Goal: Task Accomplishment & Management: Complete application form

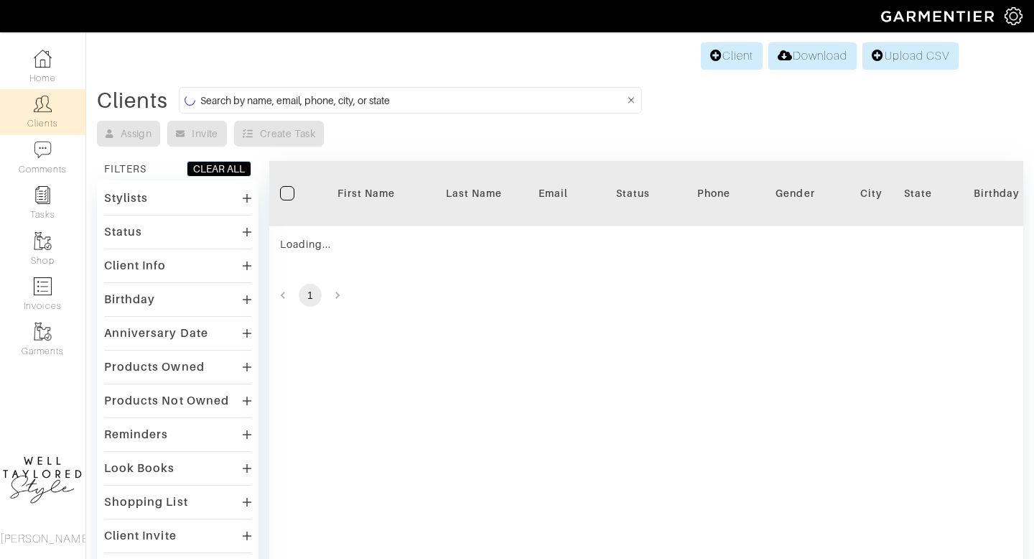
click at [361, 108] on input at bounding box center [412, 100] width 425 height 18
type input "JOSH ARKER"
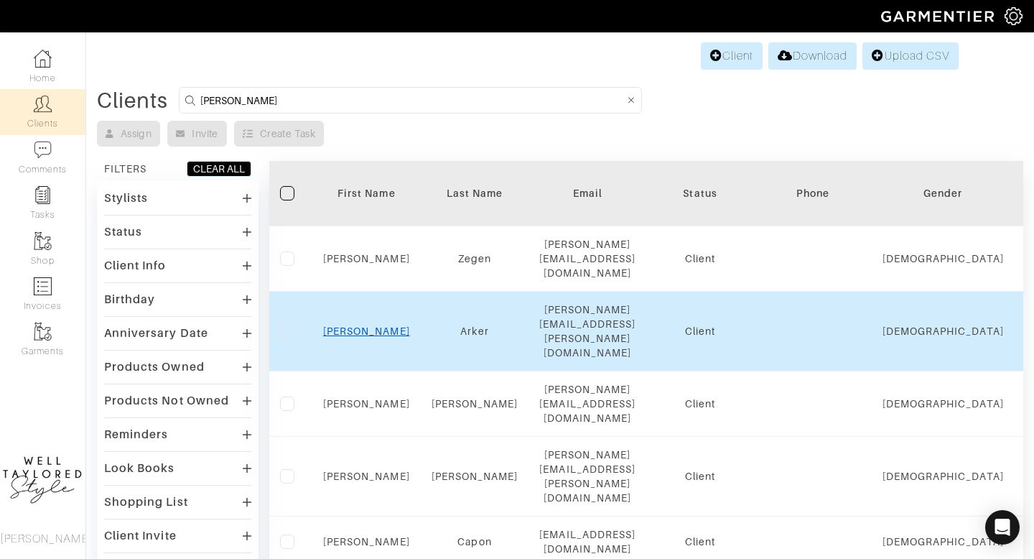
click at [365, 325] on link "Josh" at bounding box center [366, 330] width 87 height 11
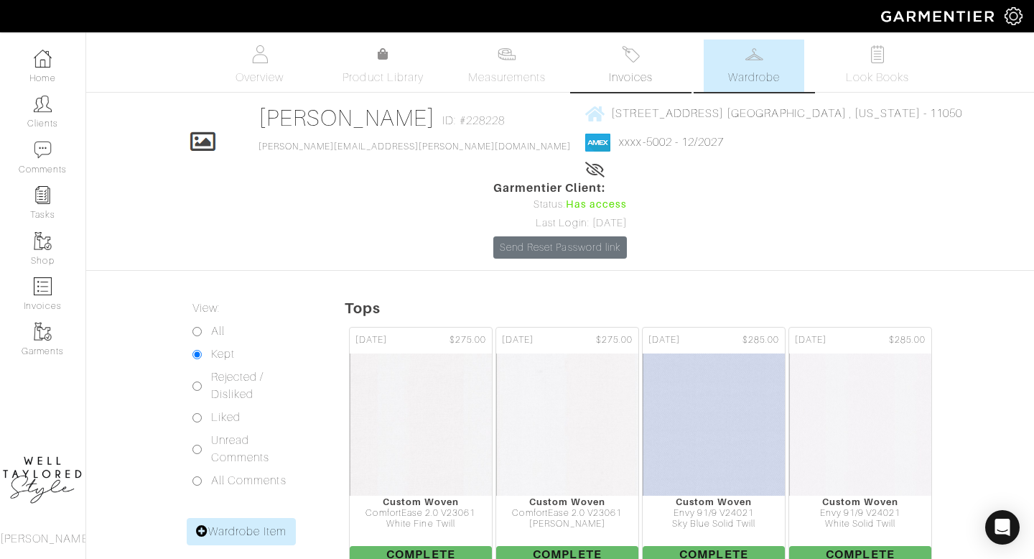
click at [637, 70] on span "Invoices" at bounding box center [631, 77] width 44 height 17
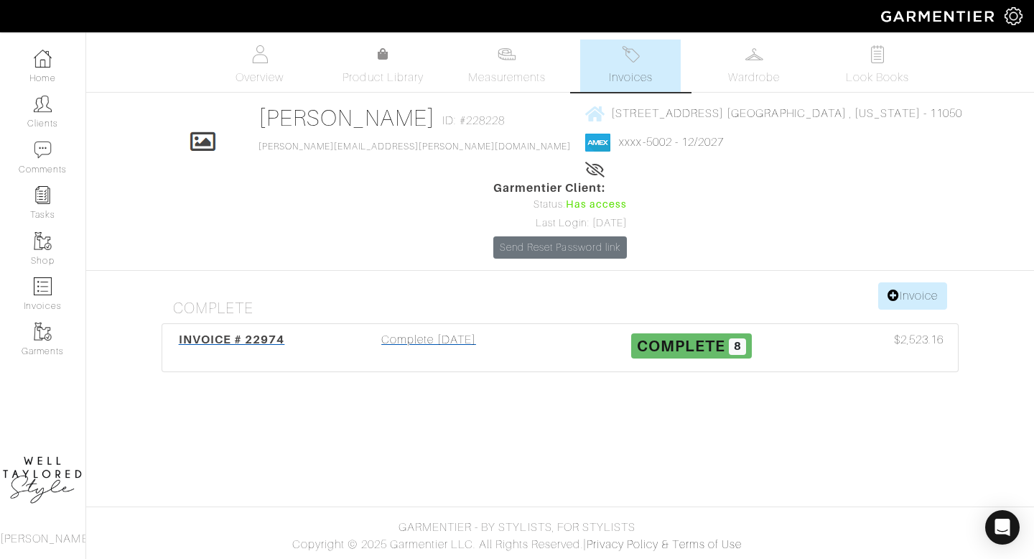
click at [446, 331] on div "Complete 07/01/25" at bounding box center [428, 347] width 263 height 33
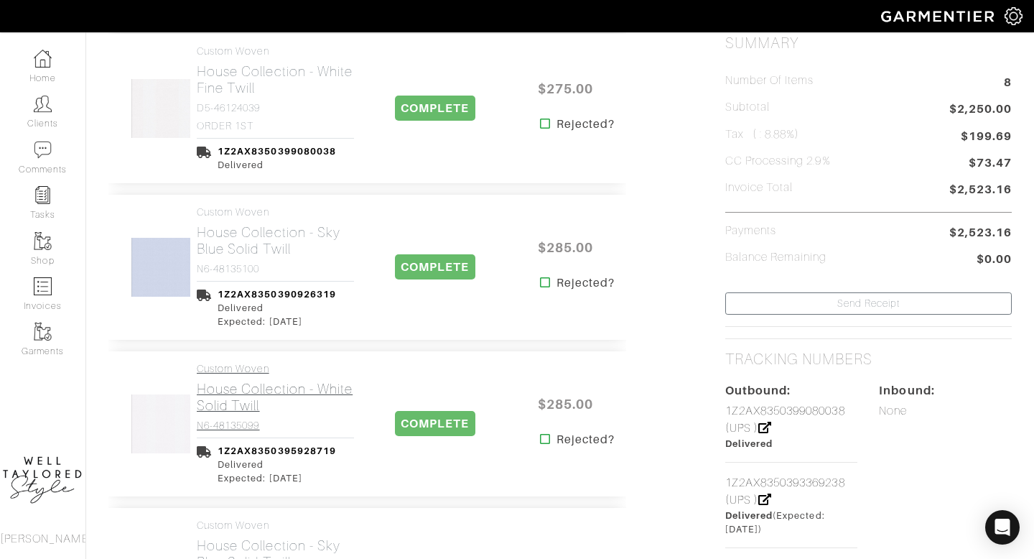
scroll to position [355, 0]
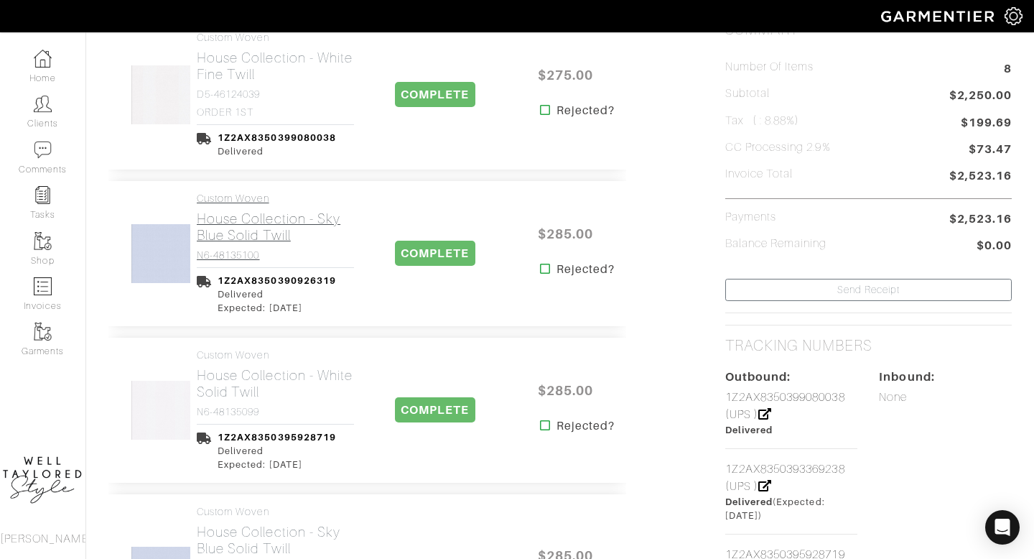
click at [258, 251] on h4 "N6-48135100" at bounding box center [275, 255] width 157 height 12
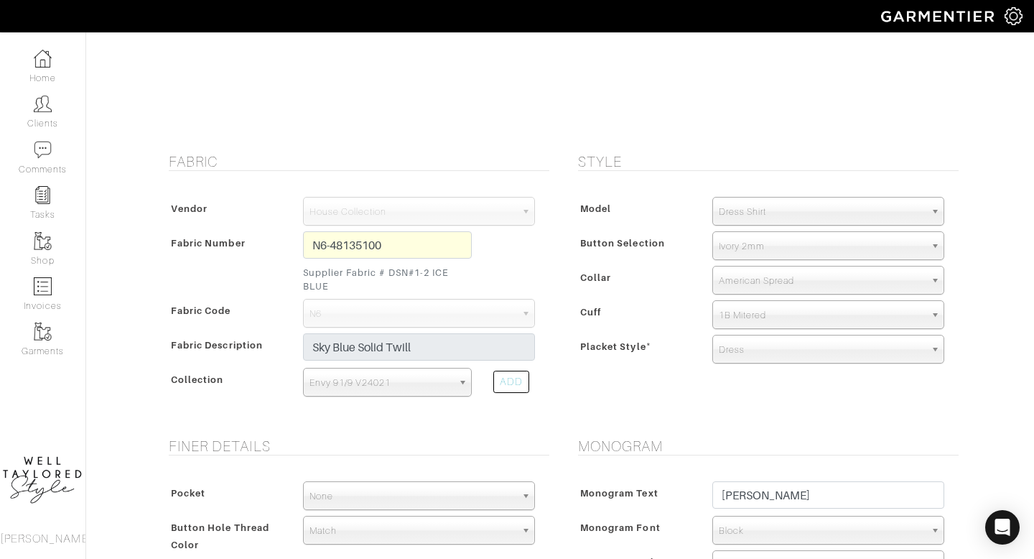
scroll to position [162, 0]
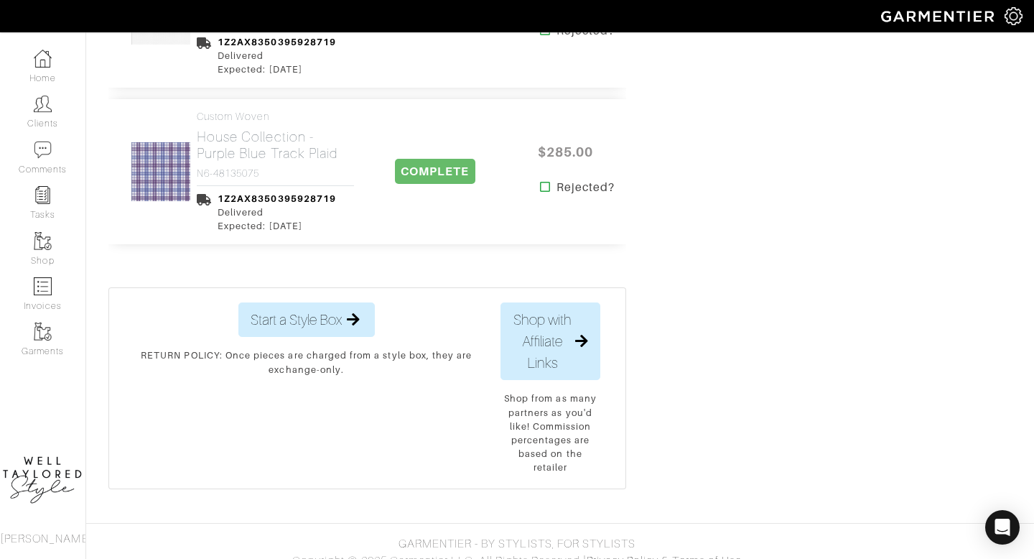
scroll to position [1398, 0]
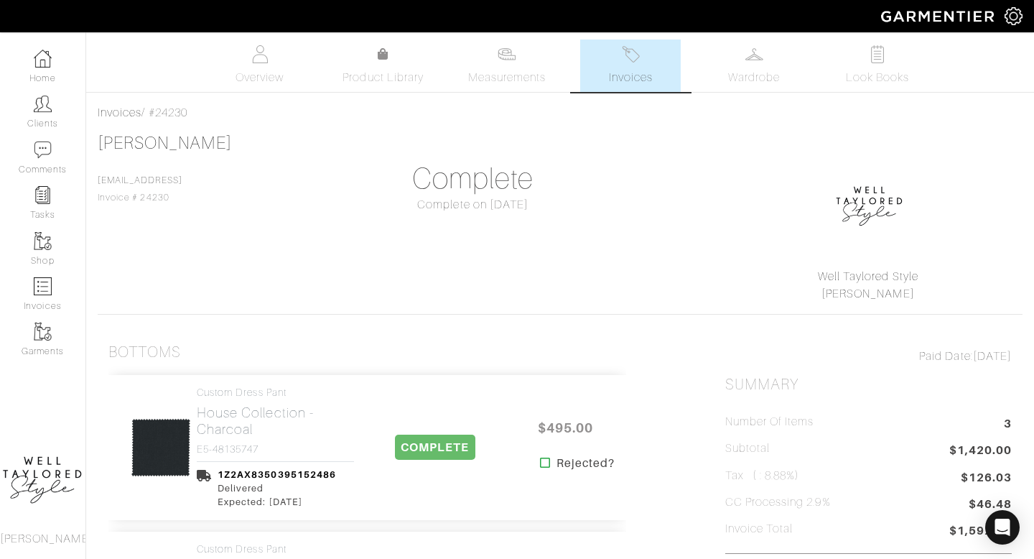
scroll to position [274, 0]
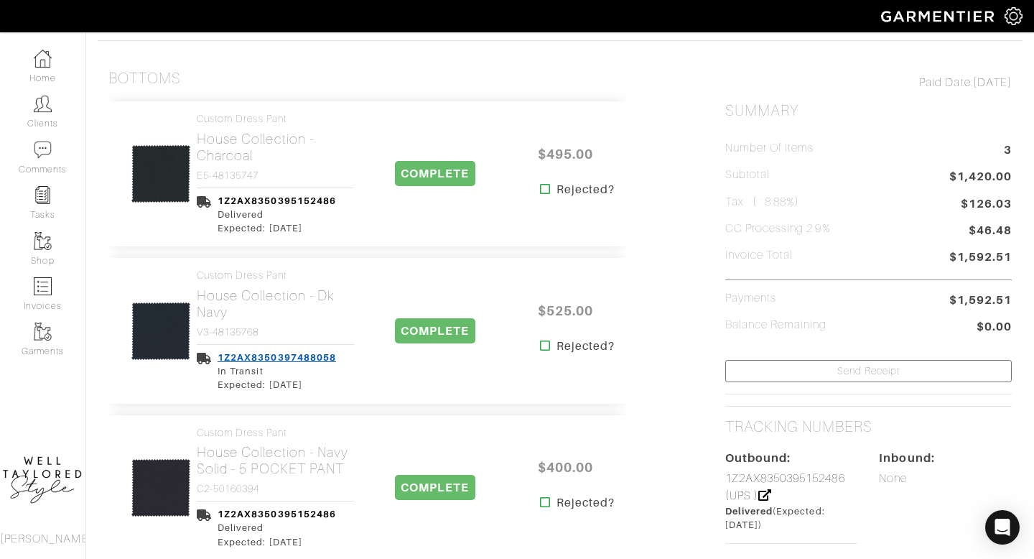
click at [313, 354] on link "1Z2AX8350397488058" at bounding box center [277, 357] width 119 height 11
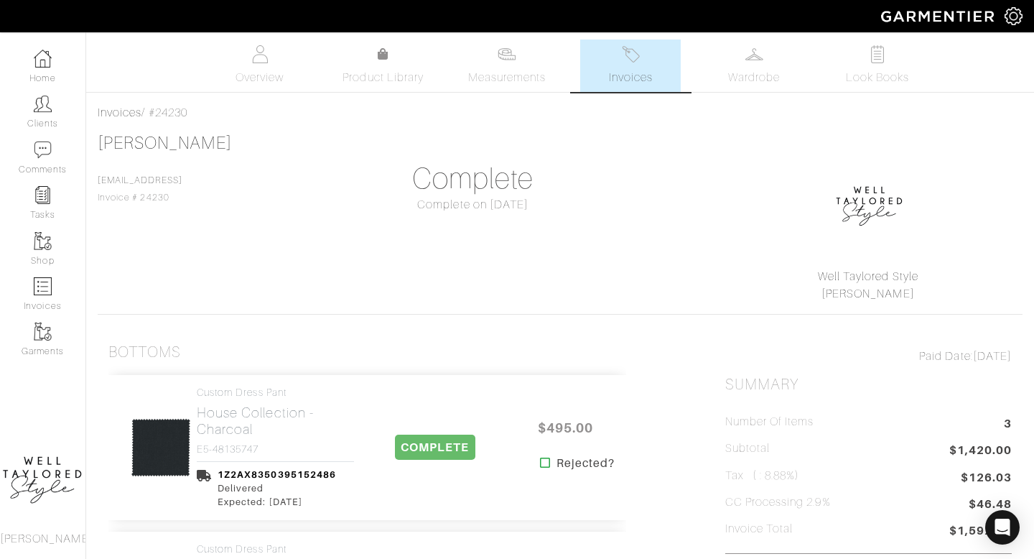
click at [626, 71] on span "Invoices" at bounding box center [631, 77] width 44 height 17
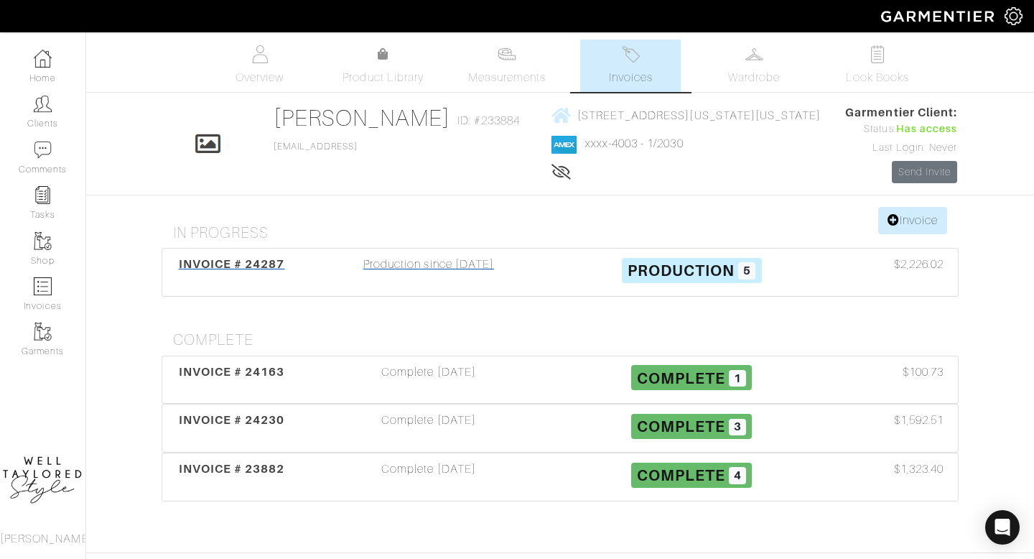
scroll to position [49, 0]
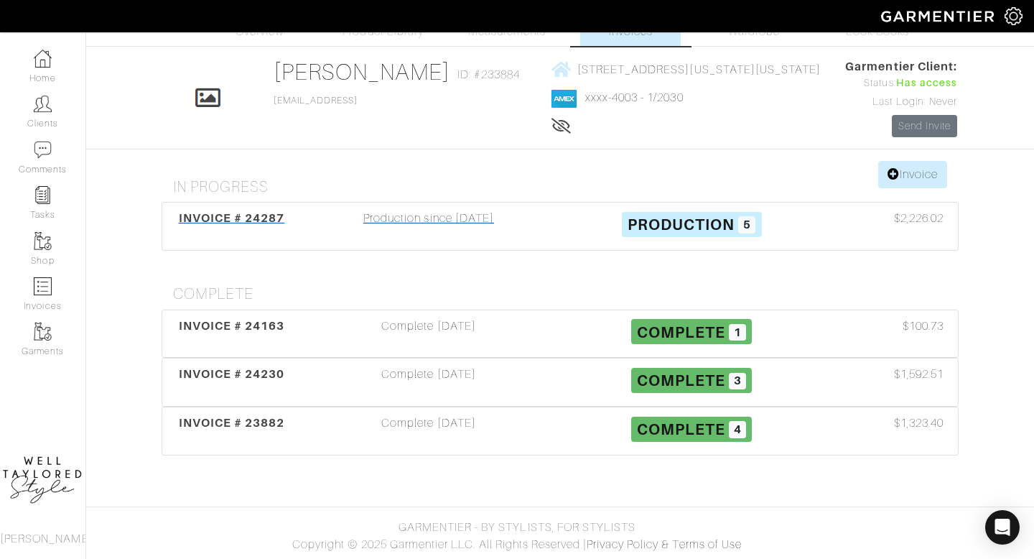
click at [413, 227] on div "Production since 08/08/25" at bounding box center [428, 226] width 263 height 33
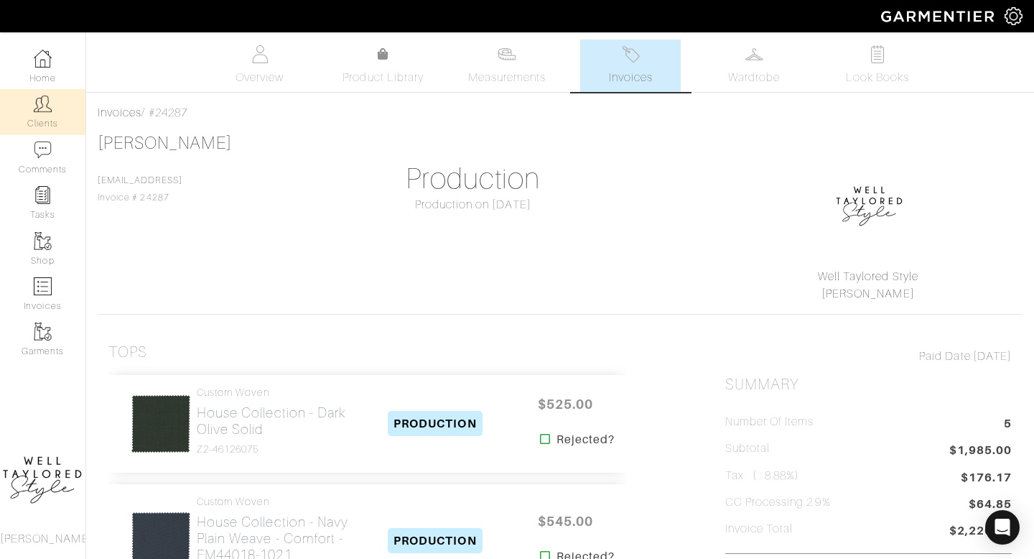
click at [64, 118] on link "Clients" at bounding box center [42, 111] width 85 height 45
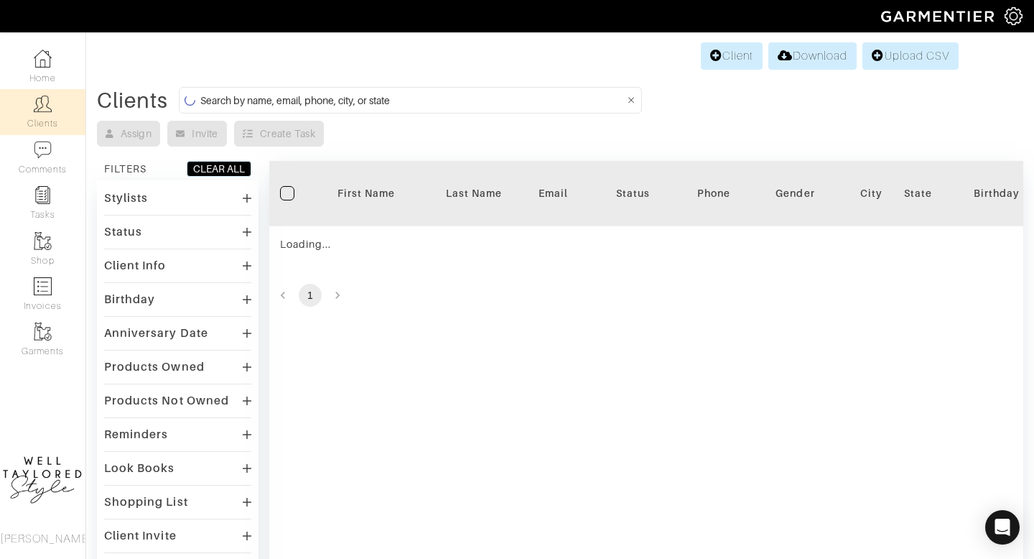
click at [333, 101] on input at bounding box center [412, 100] width 425 height 18
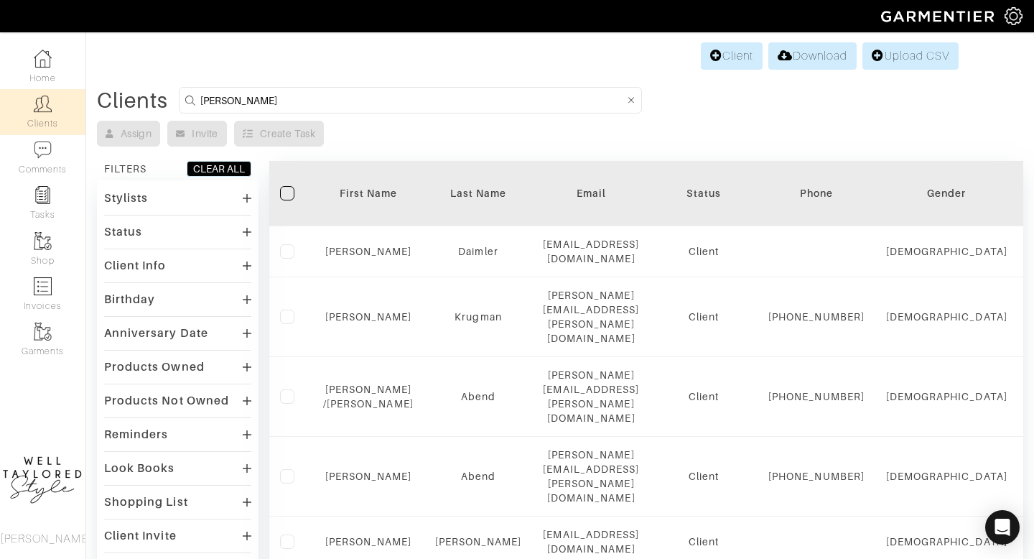
type input "[PERSON_NAME]"
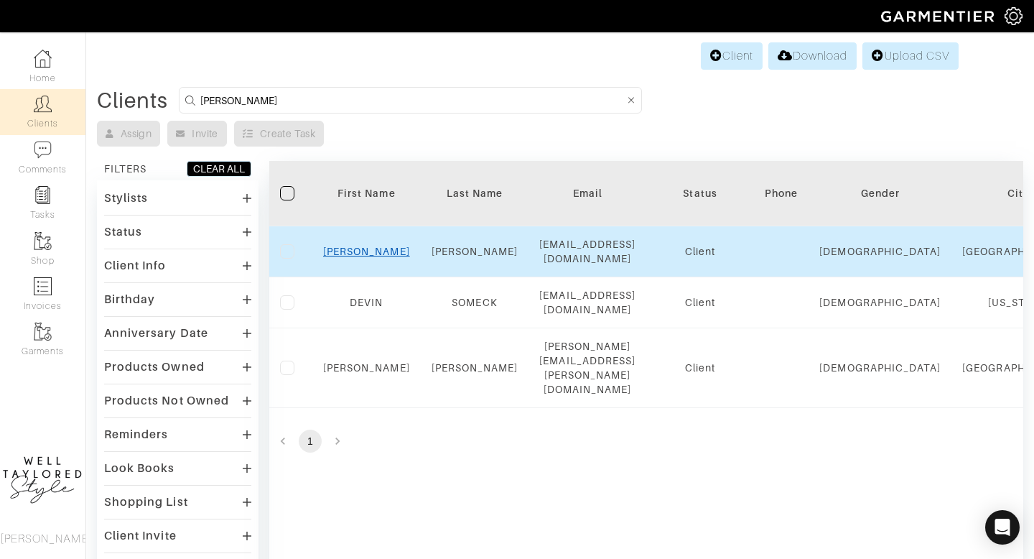
click at [369, 246] on link "kevin" at bounding box center [366, 251] width 87 height 11
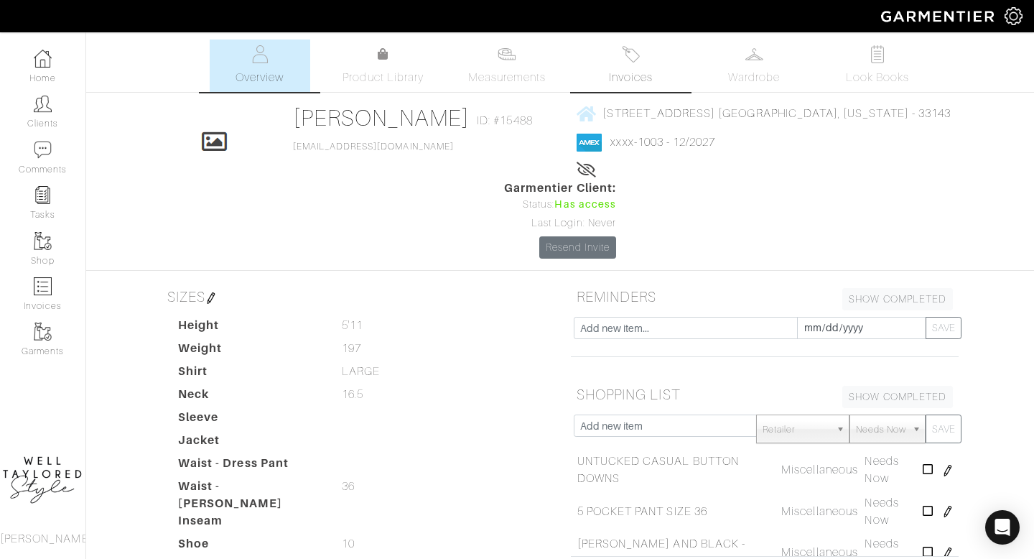
click at [627, 73] on span "Invoices" at bounding box center [631, 77] width 44 height 17
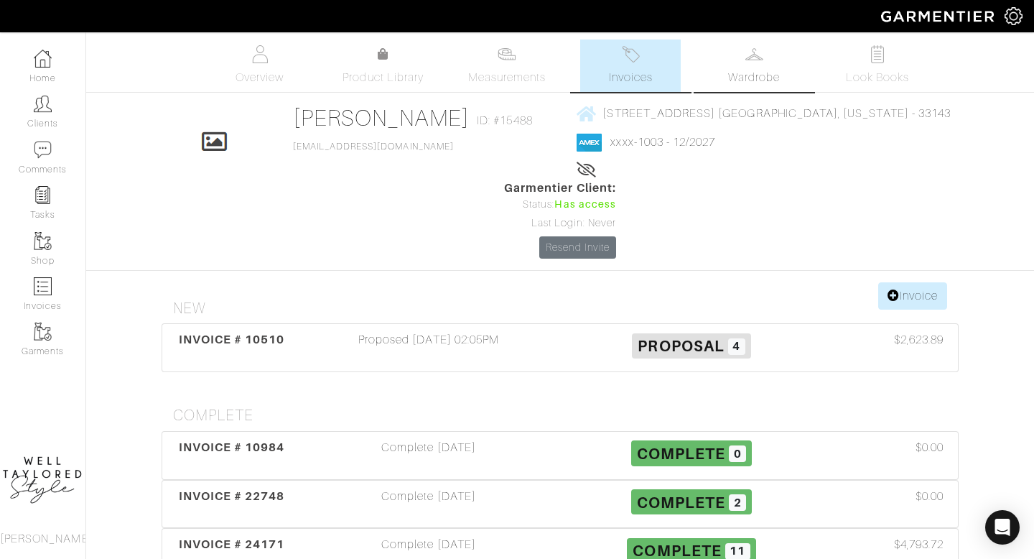
click at [759, 75] on span "Wardrobe" at bounding box center [754, 77] width 52 height 17
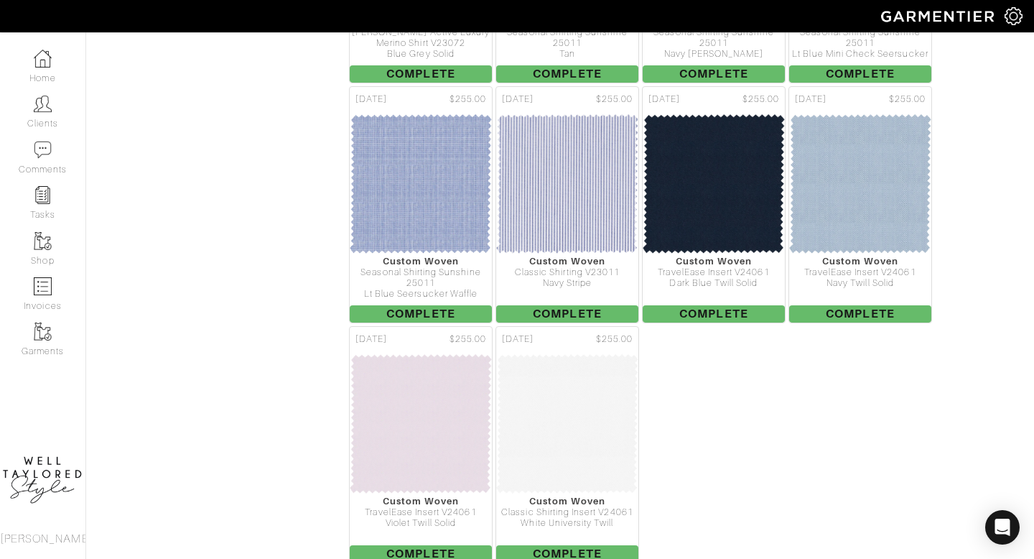
scroll to position [3515, 0]
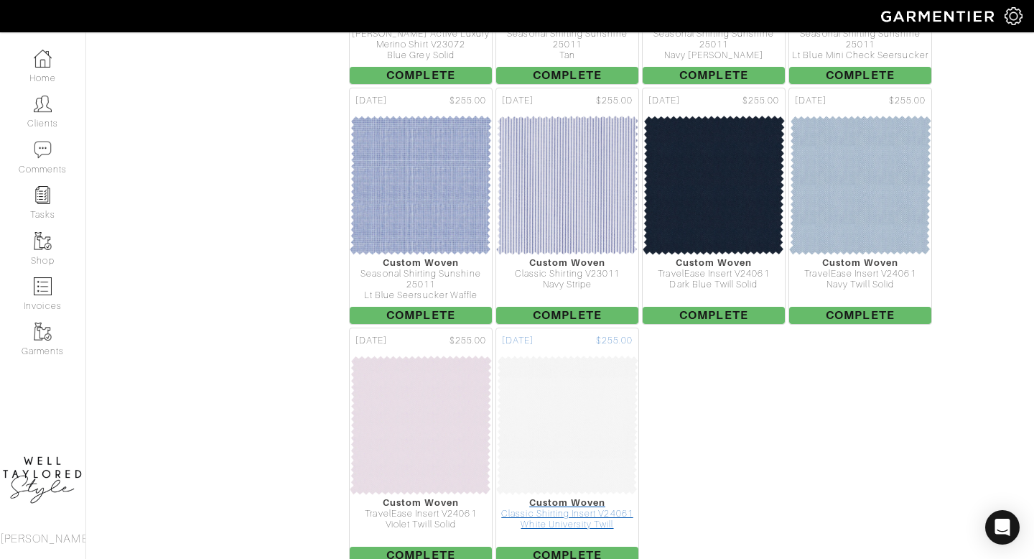
click at [567, 497] on div "Custom Woven" at bounding box center [567, 502] width 142 height 11
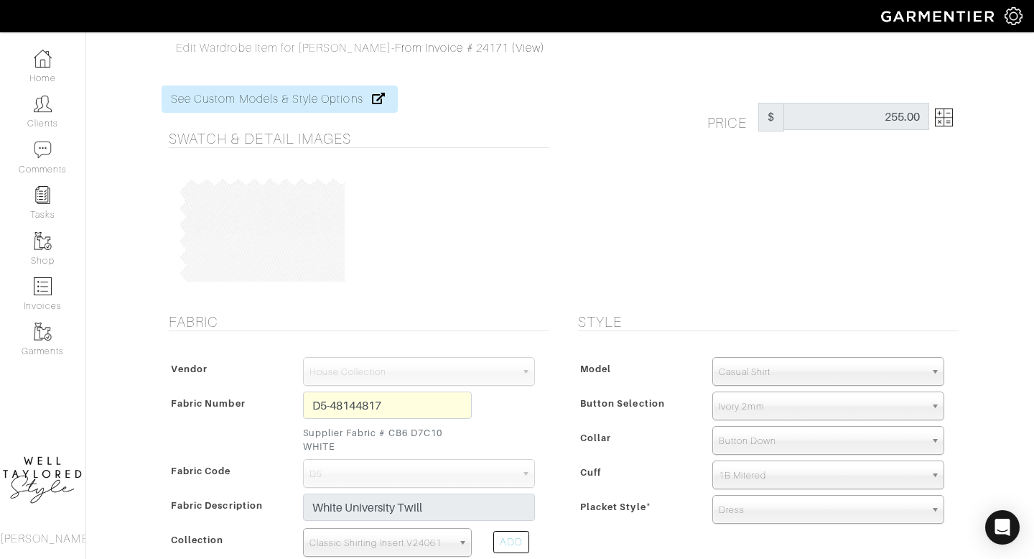
click at [292, 375] on div "Vendor Scabal [PERSON_NAME] [PERSON_NAME] Dormeuil House Collection [GEOGRAPHIC…" at bounding box center [356, 462] width 388 height 238
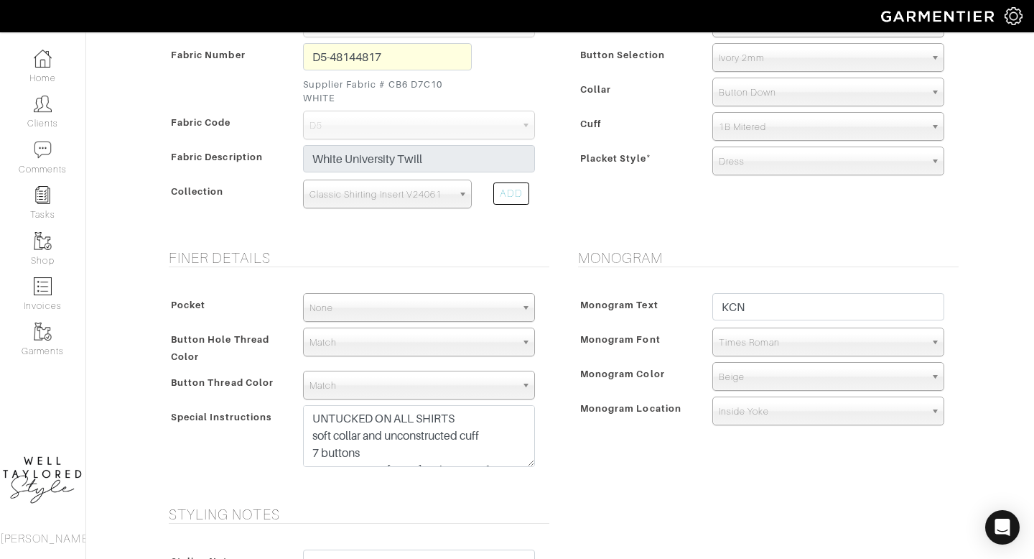
scroll to position [365, 0]
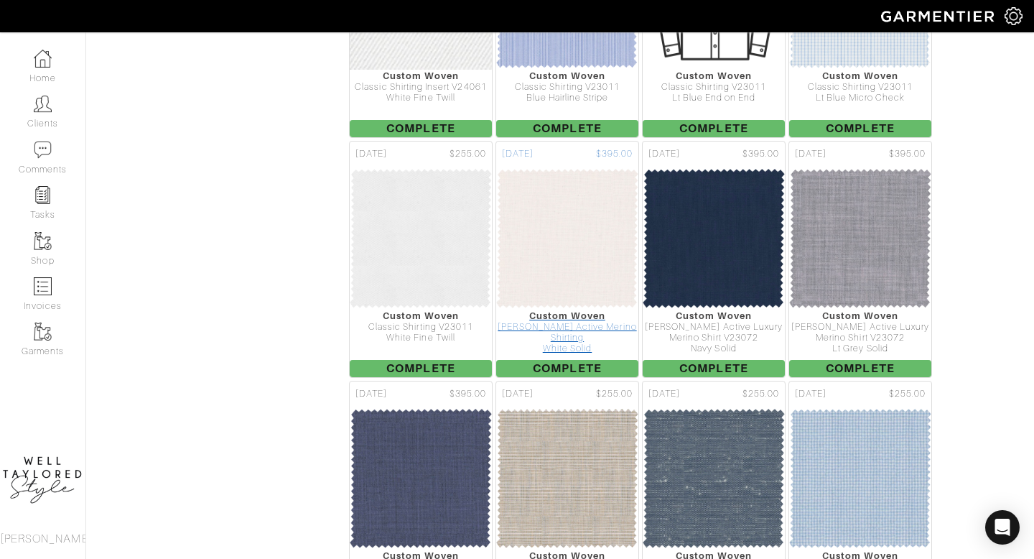
scroll to position [2960, 0]
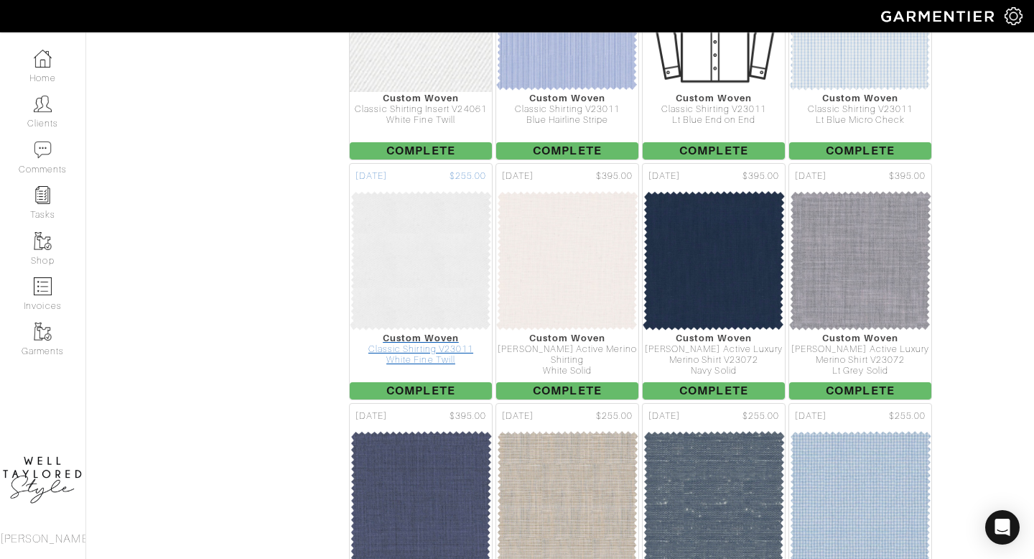
click at [465, 242] on img at bounding box center [421, 261] width 144 height 144
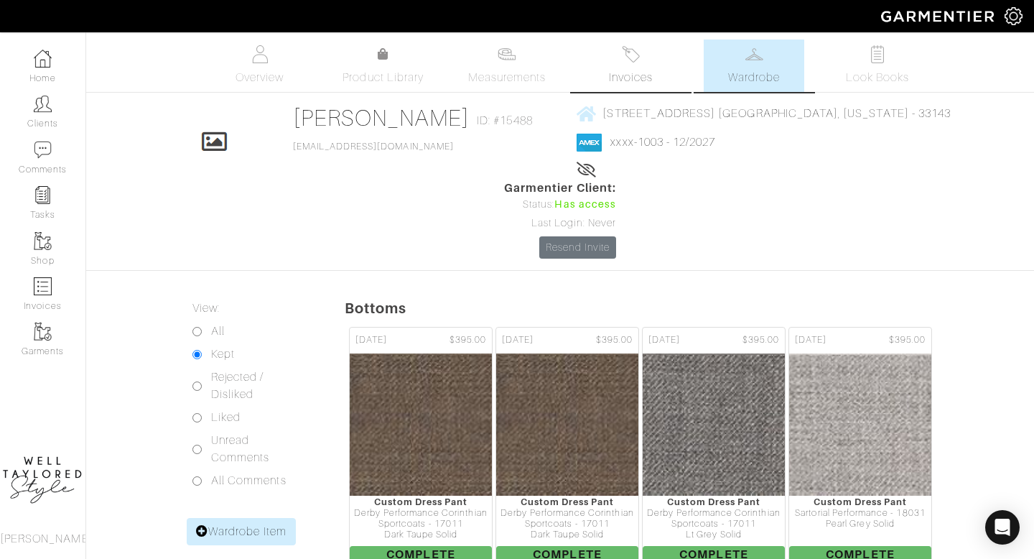
click at [625, 75] on span "Invoices" at bounding box center [631, 77] width 44 height 17
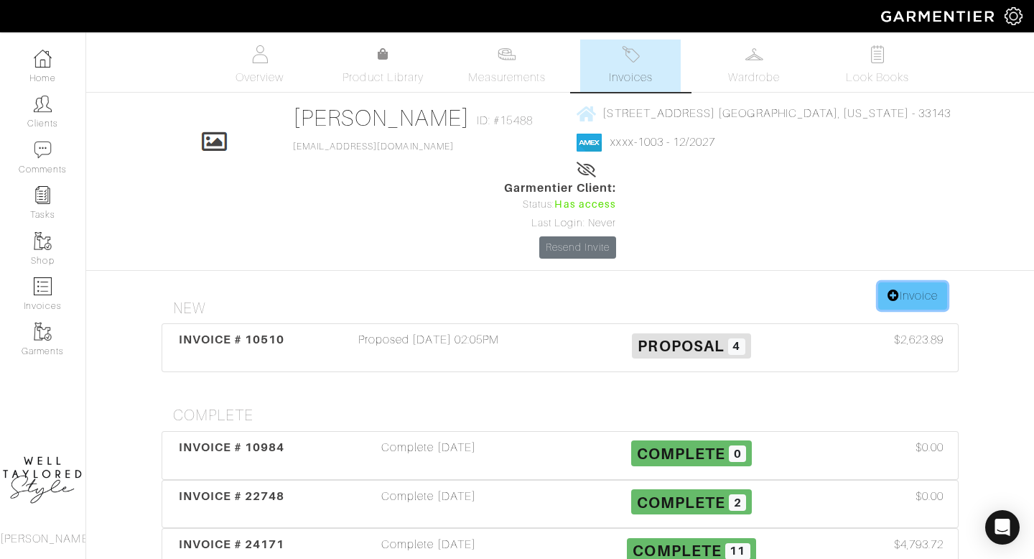
click at [912, 282] on link "Invoice" at bounding box center [912, 295] width 69 height 27
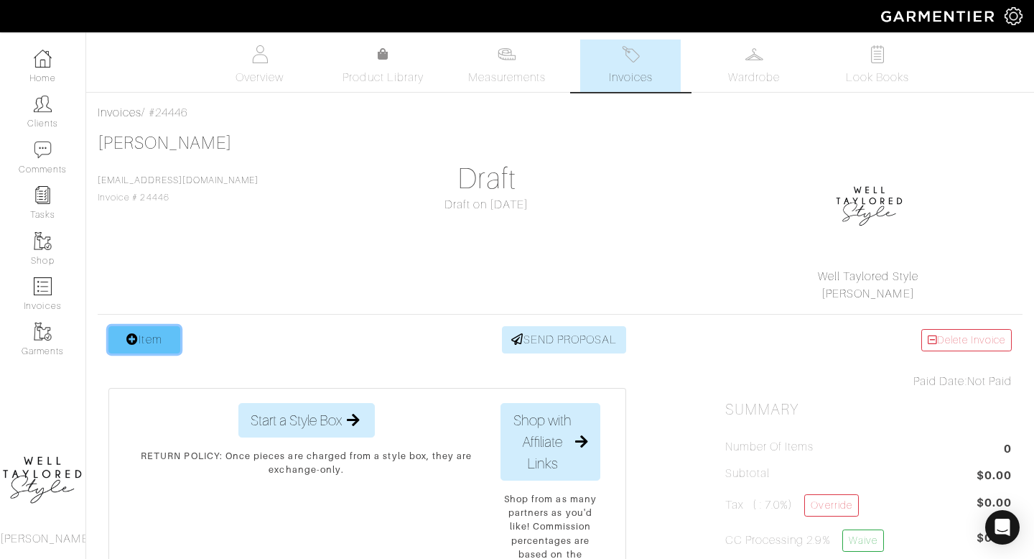
click at [153, 346] on link "Item" at bounding box center [144, 339] width 72 height 27
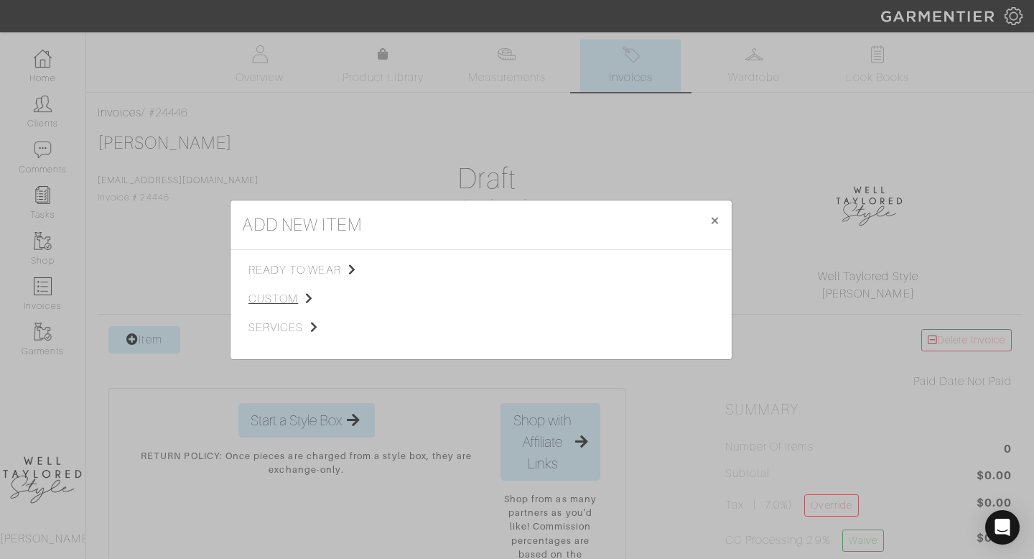
click at [263, 305] on span "custom" at bounding box center [321, 298] width 144 height 17
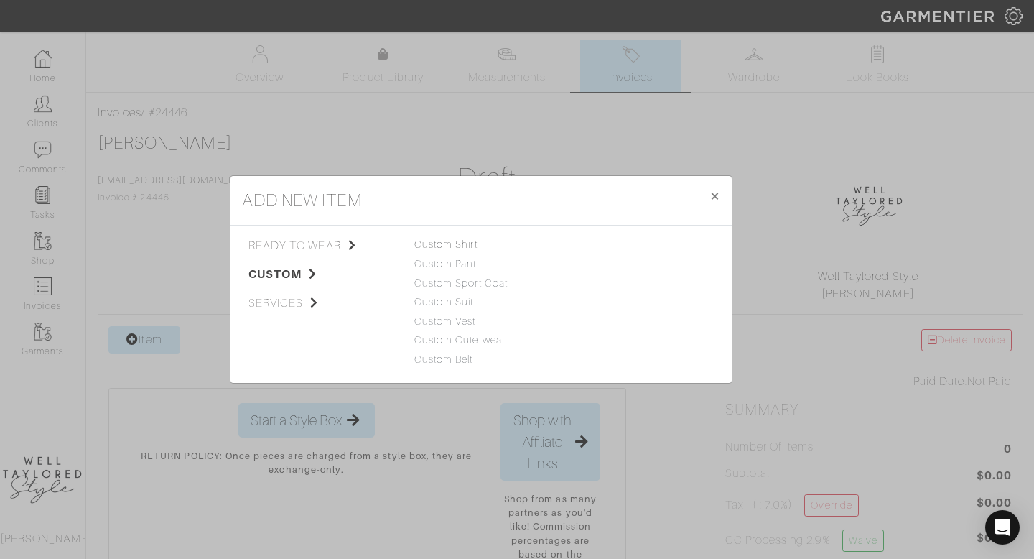
click at [468, 241] on link "Custom Shirt" at bounding box center [445, 243] width 63 height 11
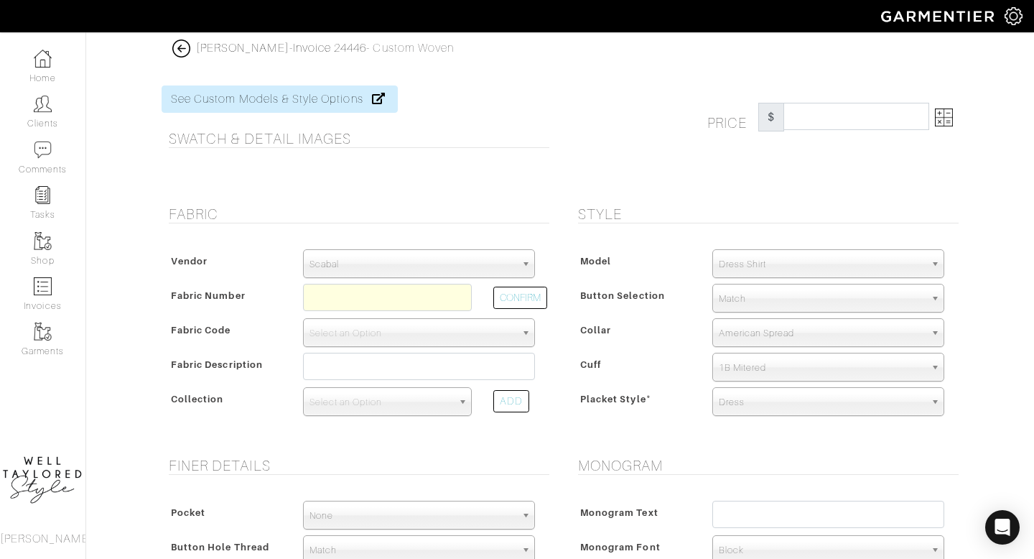
click at [402, 262] on span "Scabal" at bounding box center [413, 264] width 206 height 29
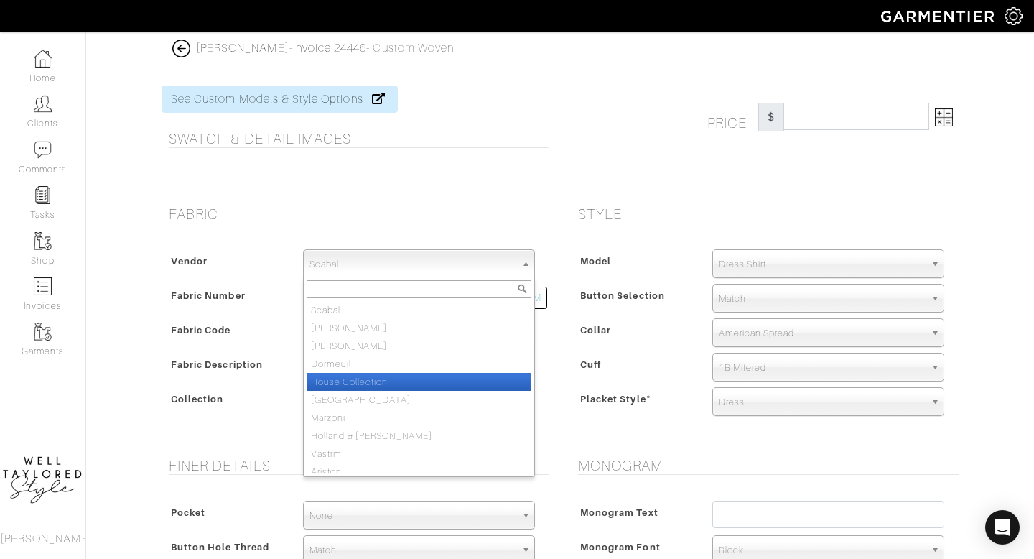
click at [400, 385] on li "House Collection" at bounding box center [419, 382] width 225 height 18
select select "75"
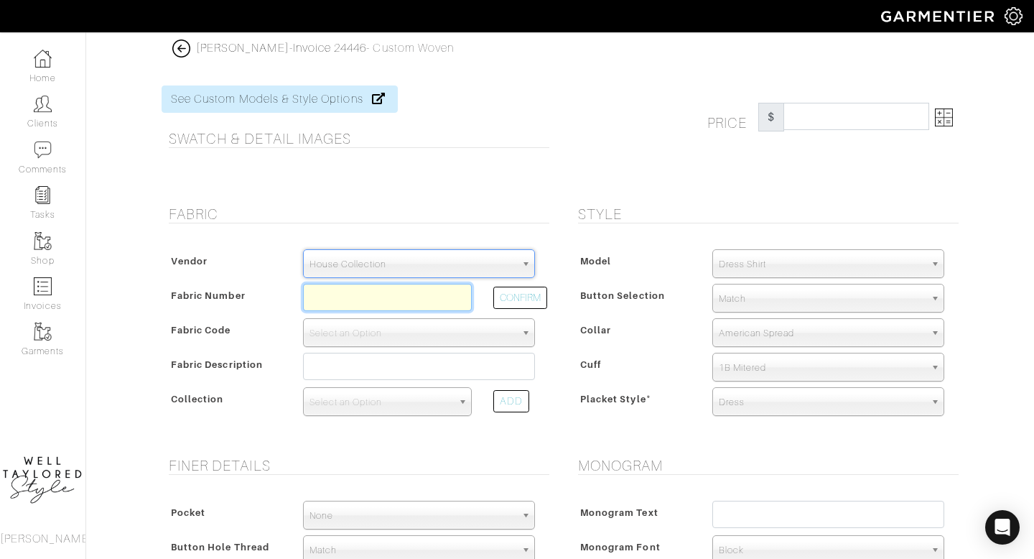
click at [349, 291] on input "text" at bounding box center [387, 297] width 169 height 27
paste input "D6-45117466"
type input "D6-45117466"
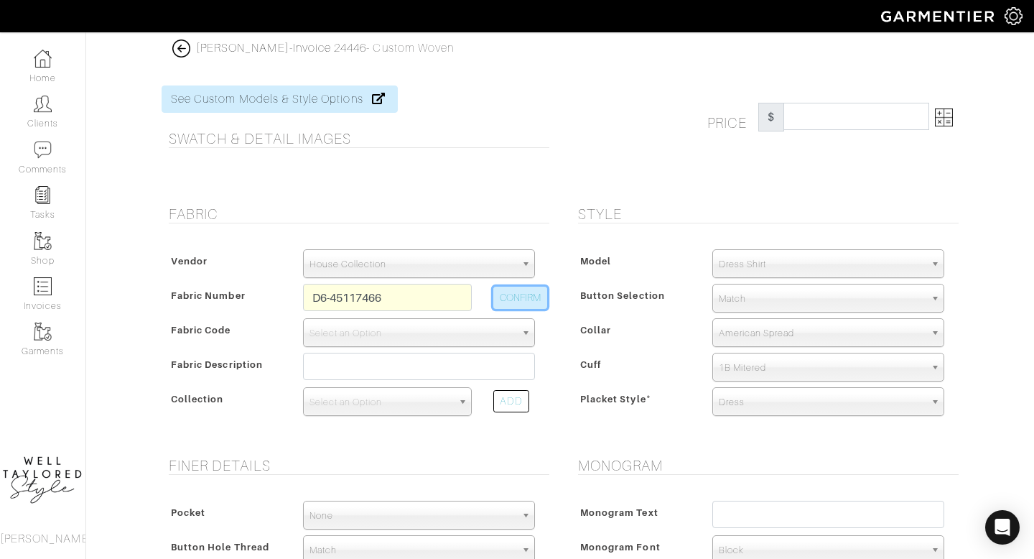
click at [536, 291] on button "CONFIRM" at bounding box center [520, 298] width 54 height 22
select select "876"
type input "White Fine Twill"
select select
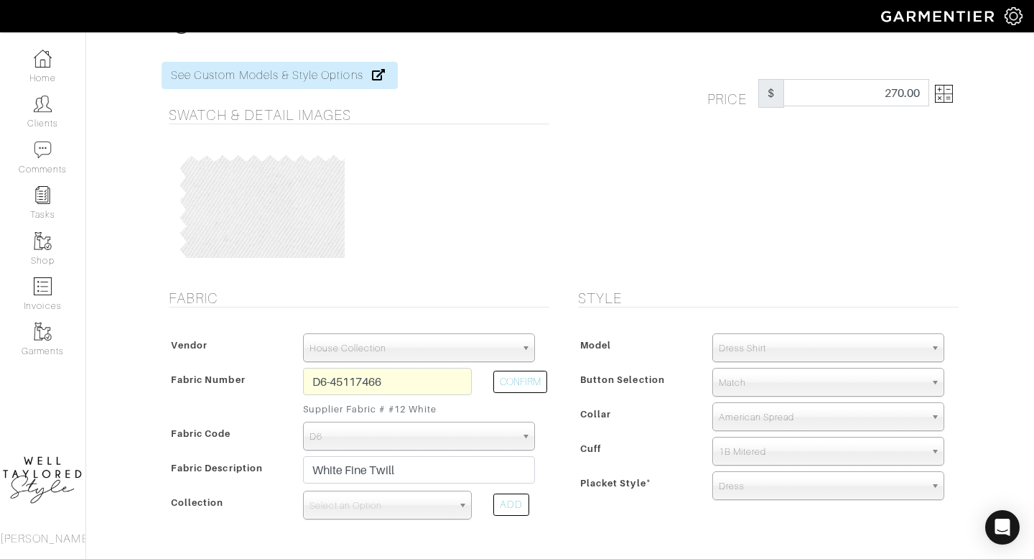
scroll to position [11, 0]
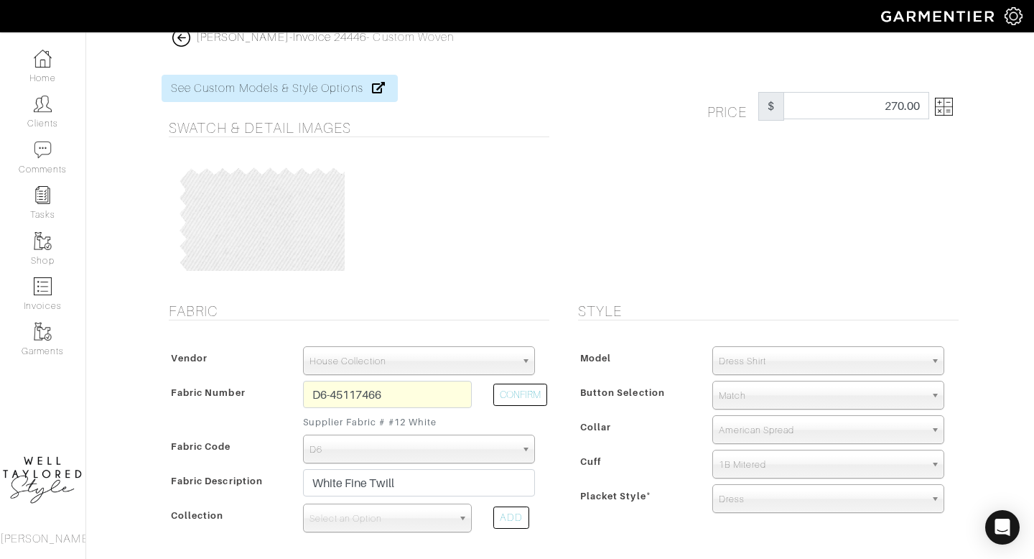
click at [941, 113] on img at bounding box center [944, 107] width 18 height 18
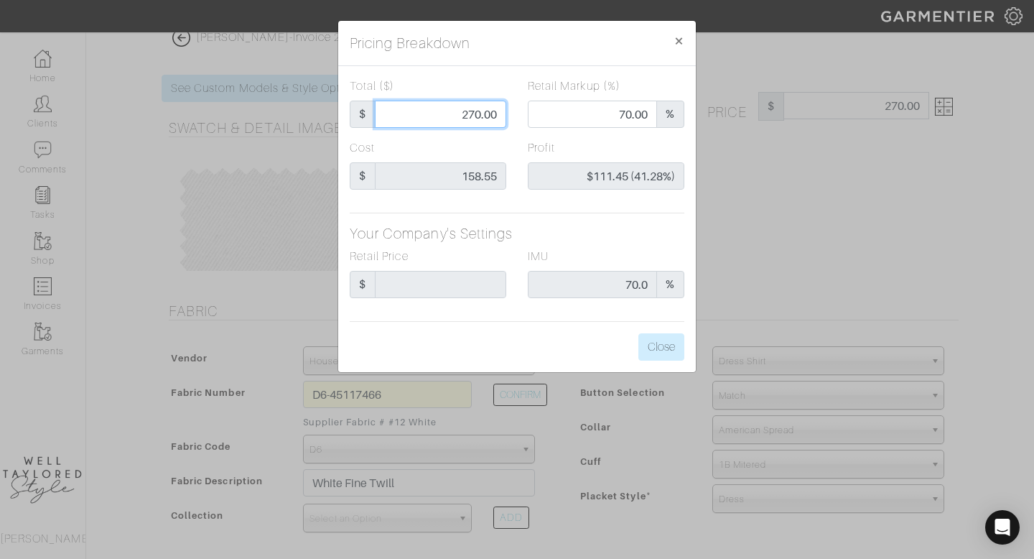
click at [447, 113] on input "270.00" at bounding box center [440, 114] width 131 height 27
type input "3"
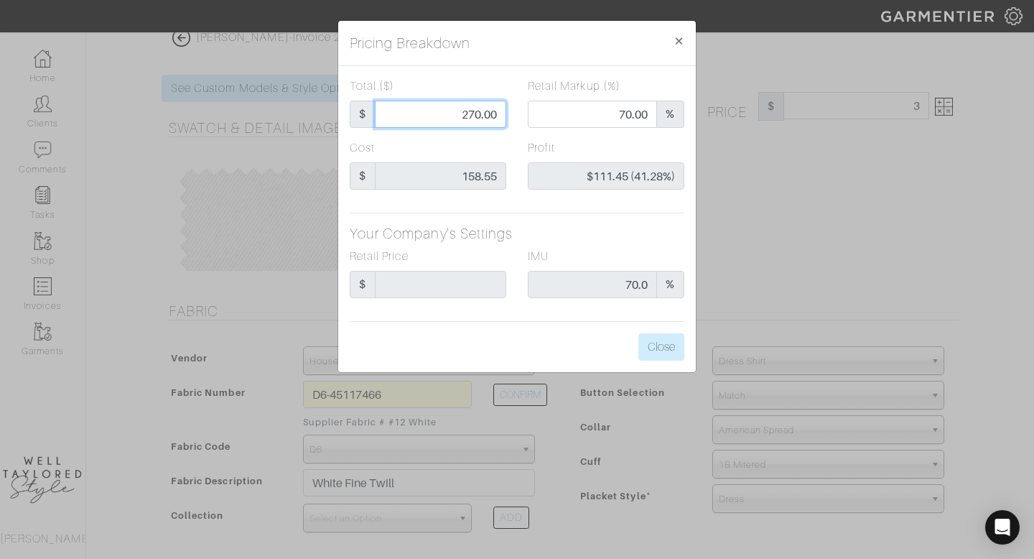
type input "0.00"
type input "-$155.55 (-5185.00%)"
type input "39"
type input "-$119.55 (-306.54%)"
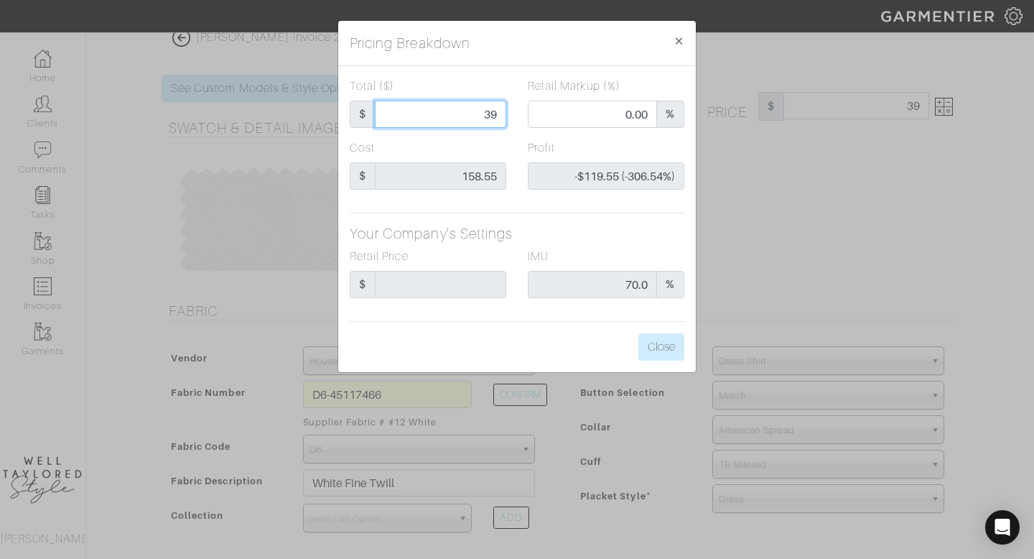
type input "395"
type input "79.49"
type input "$236.45 (59.86%)"
type input "39"
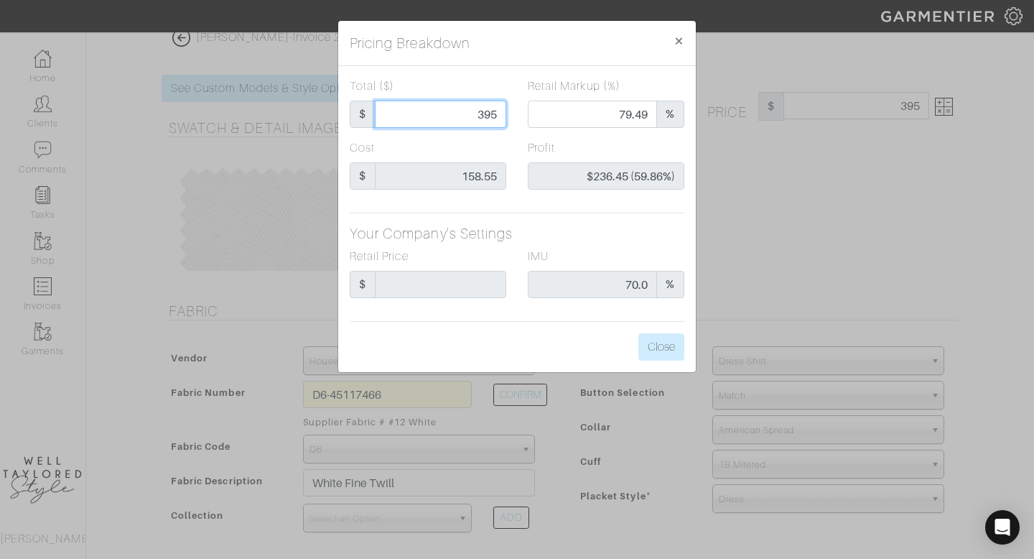
type input "39"
type input "0.00"
type input "-$119.55 (-306.54%)"
type input "3"
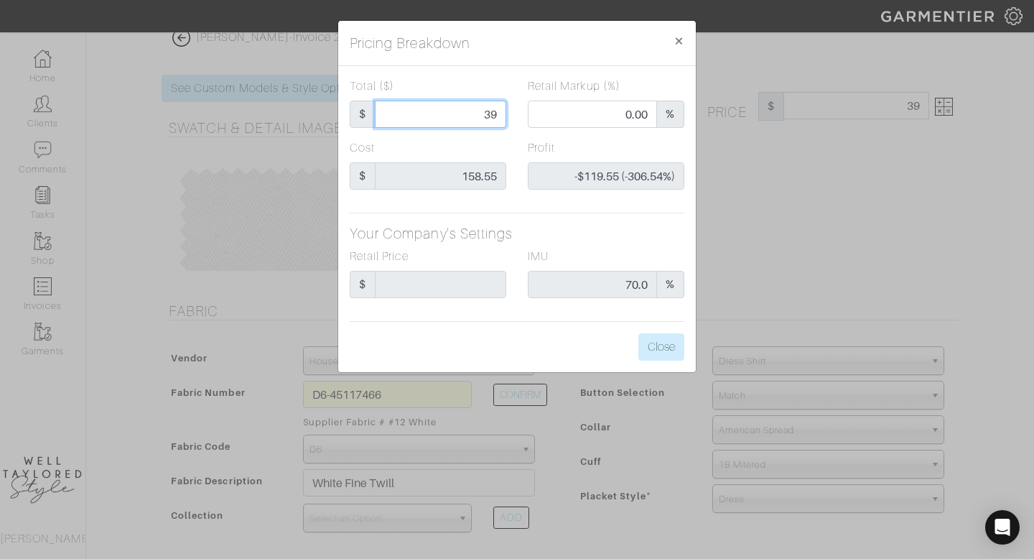
type input "-$155.55 (-5185.00%)"
type input "2"
type input "0.00"
type input "-$156.55 (-7827.50%)"
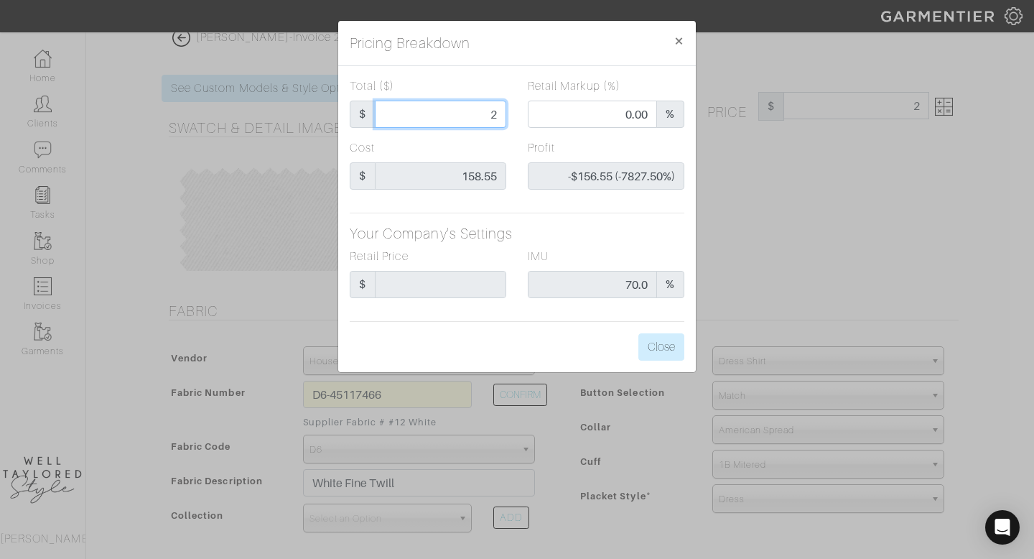
type input "29"
type input "-$129.55 (-446.72%)"
type input "294"
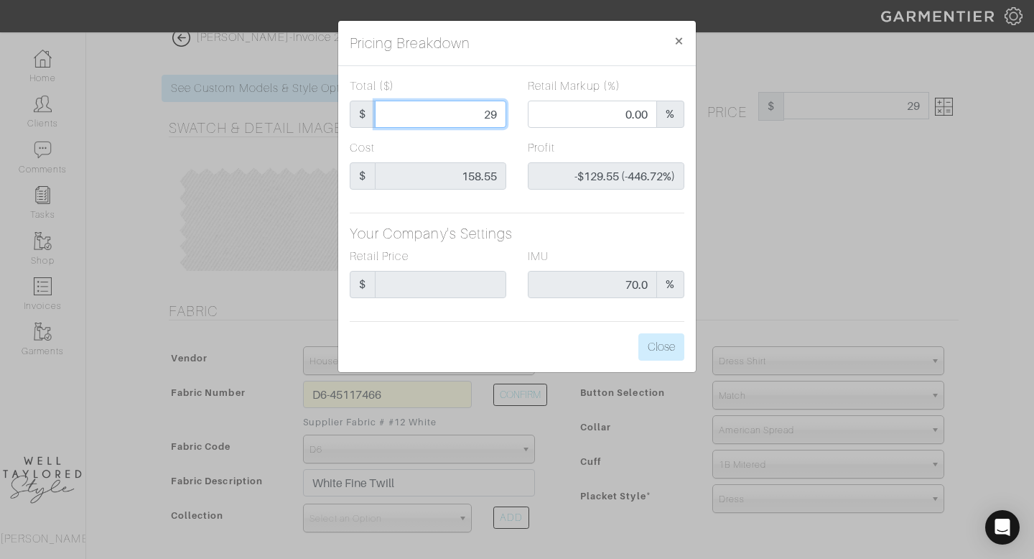
type input "72.45"
type input "$135.45 (46.07%)"
type input "29"
type input "0.00"
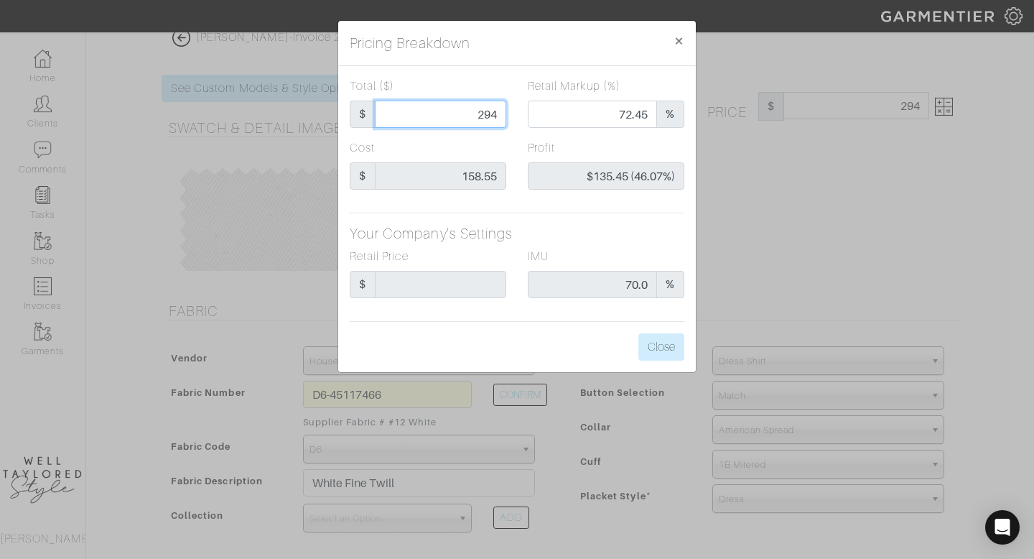
type input "-$129.55 (-446.72%)"
type input "295"
type input "72.54"
type input "$136.45 (46.25%)"
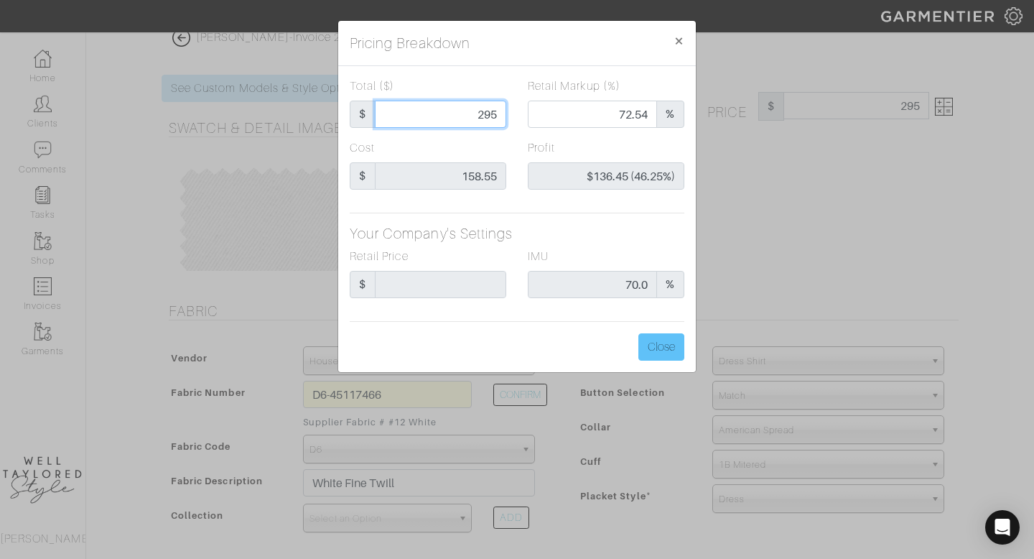
type input "295"
type input "295.00"
click at [646, 348] on button "Close" at bounding box center [662, 346] width 46 height 27
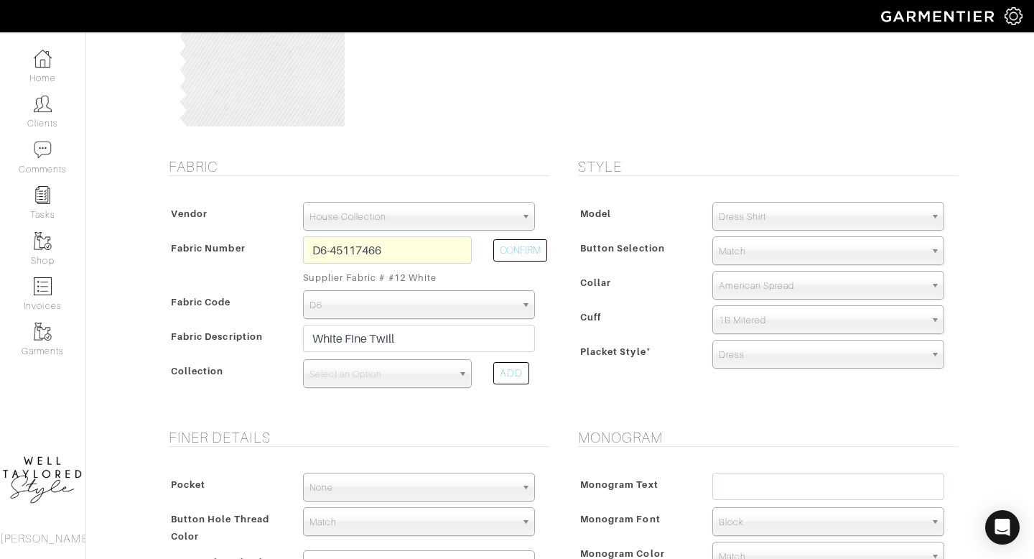
scroll to position [299, 0]
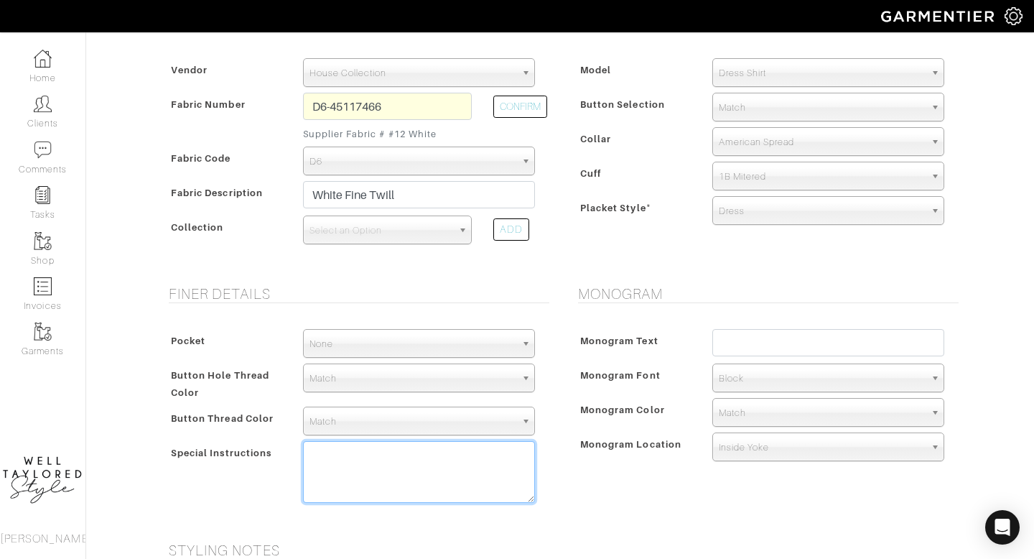
click at [450, 486] on textarea at bounding box center [419, 472] width 232 height 62
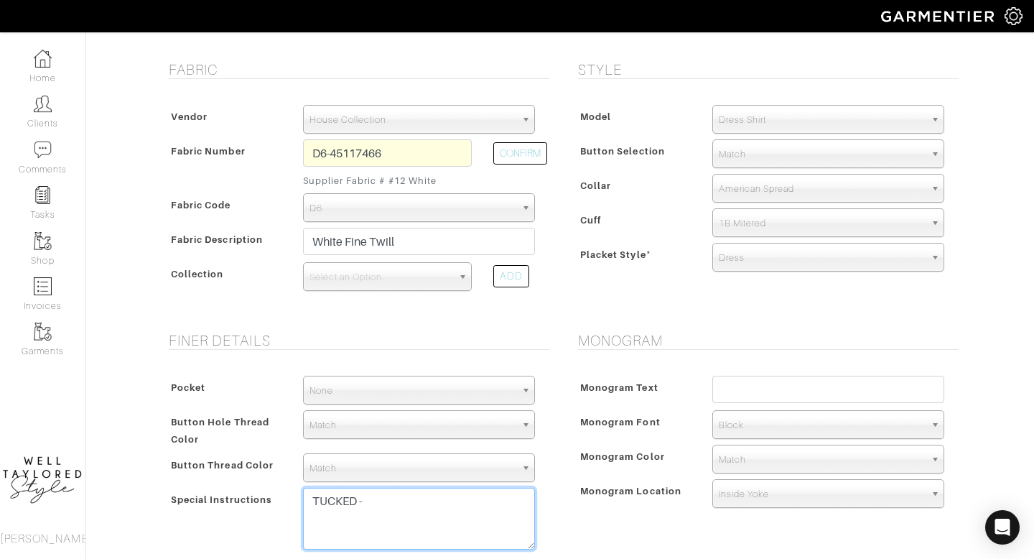
scroll to position [251, 0]
type textarea "TUCKED -"
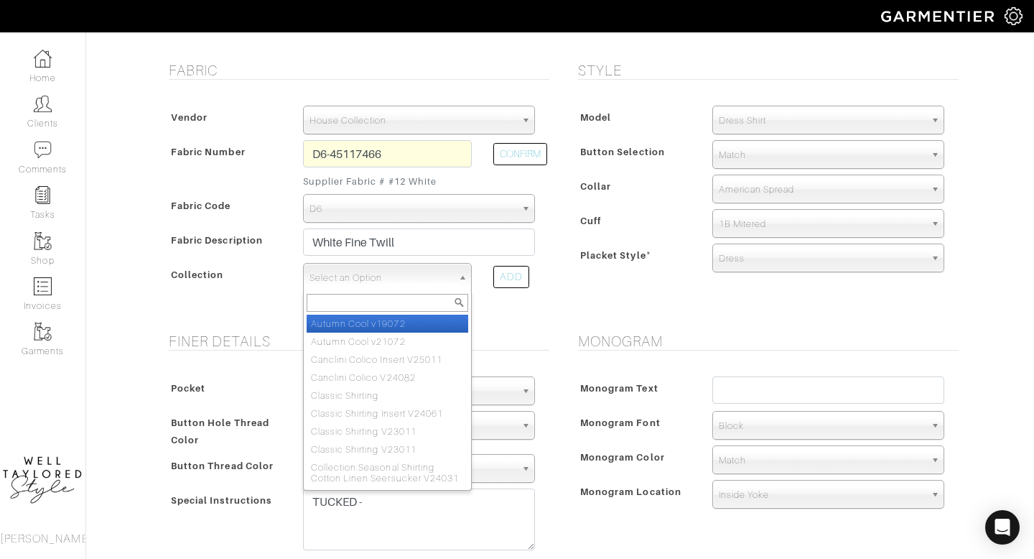
click at [383, 278] on span "Select an Option" at bounding box center [381, 278] width 143 height 29
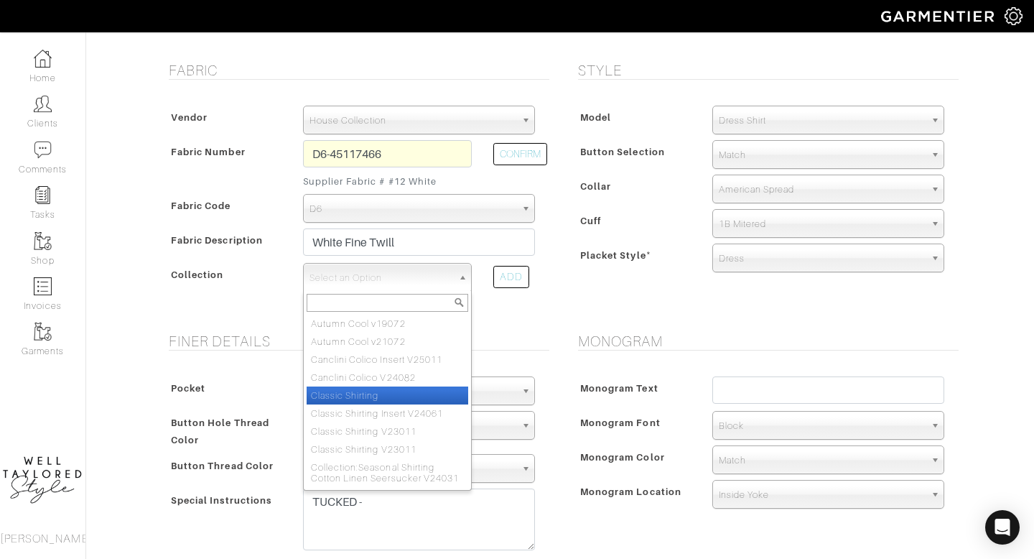
click at [371, 401] on li "Classic Shirting" at bounding box center [388, 395] width 162 height 18
select select "605"
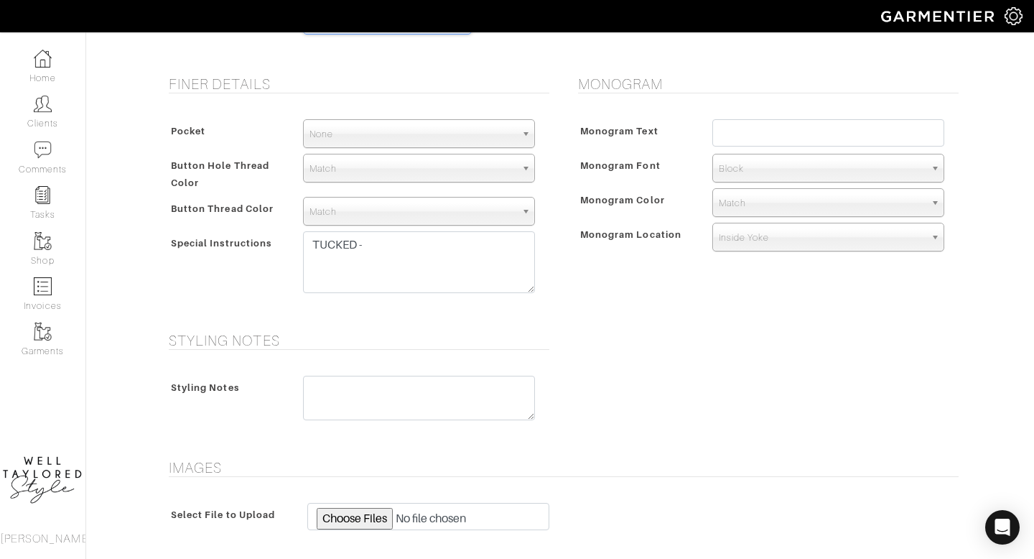
scroll to position [705, 0]
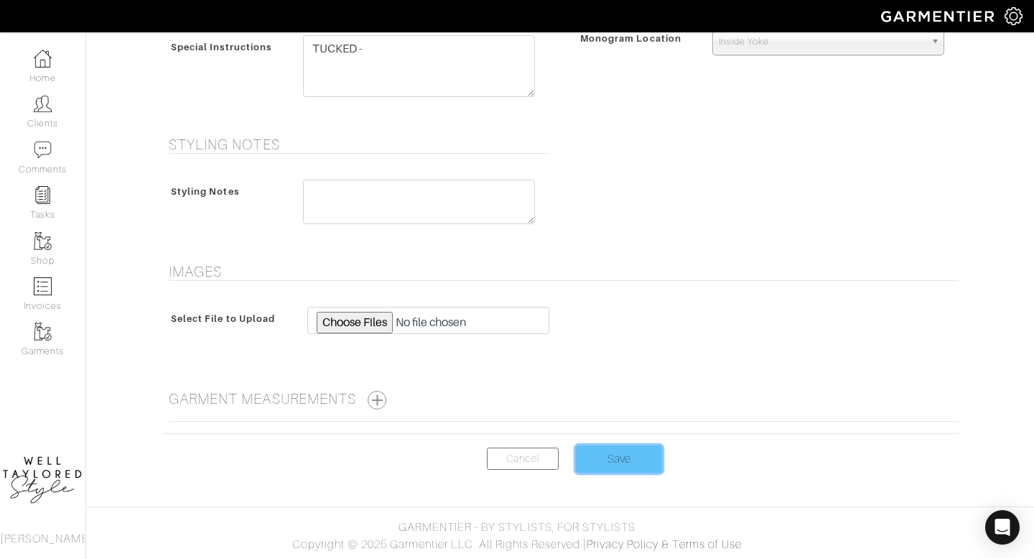
click at [615, 451] on input "Save" at bounding box center [619, 458] width 86 height 27
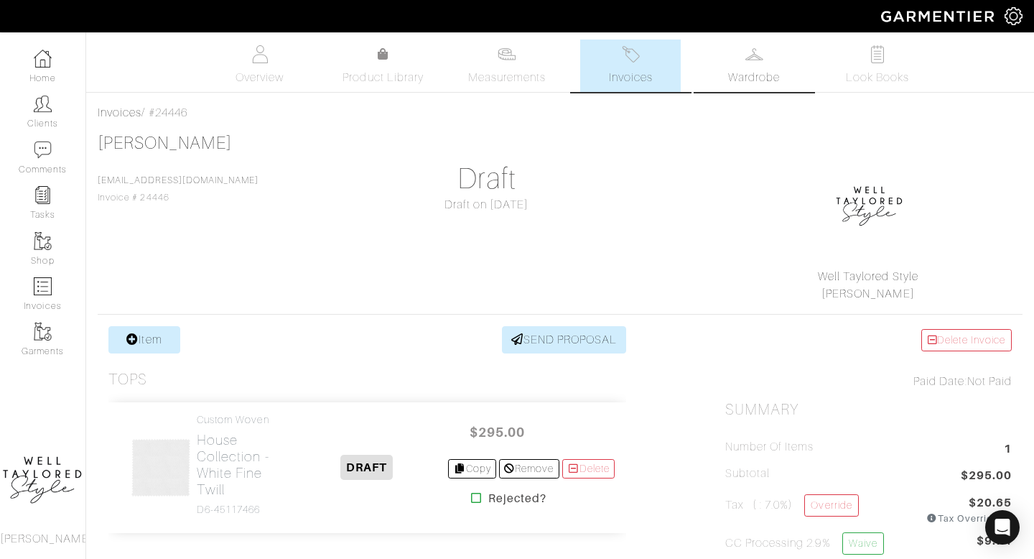
click at [770, 75] on span "Wardrobe" at bounding box center [754, 77] width 52 height 17
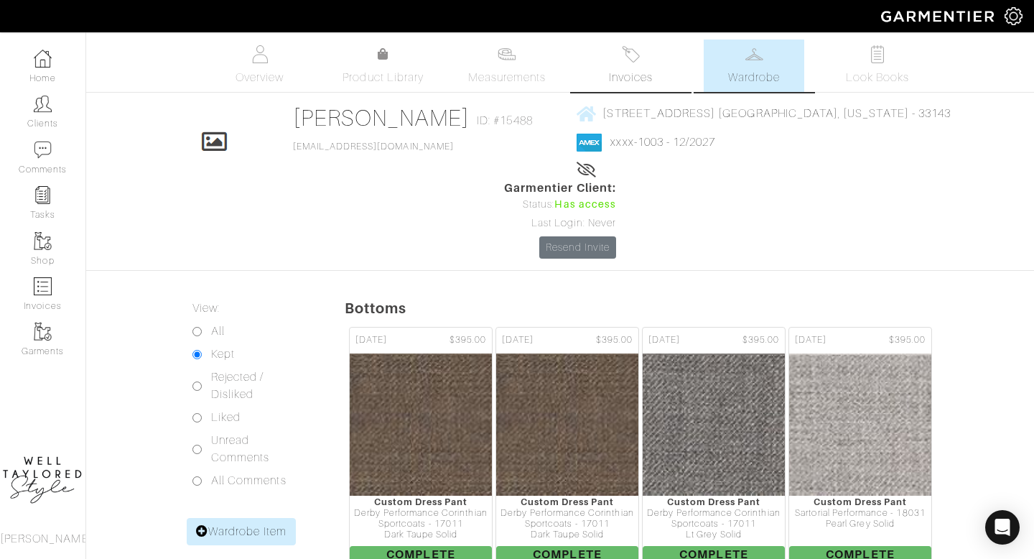
click at [645, 61] on link "Invoices" at bounding box center [630, 66] width 101 height 52
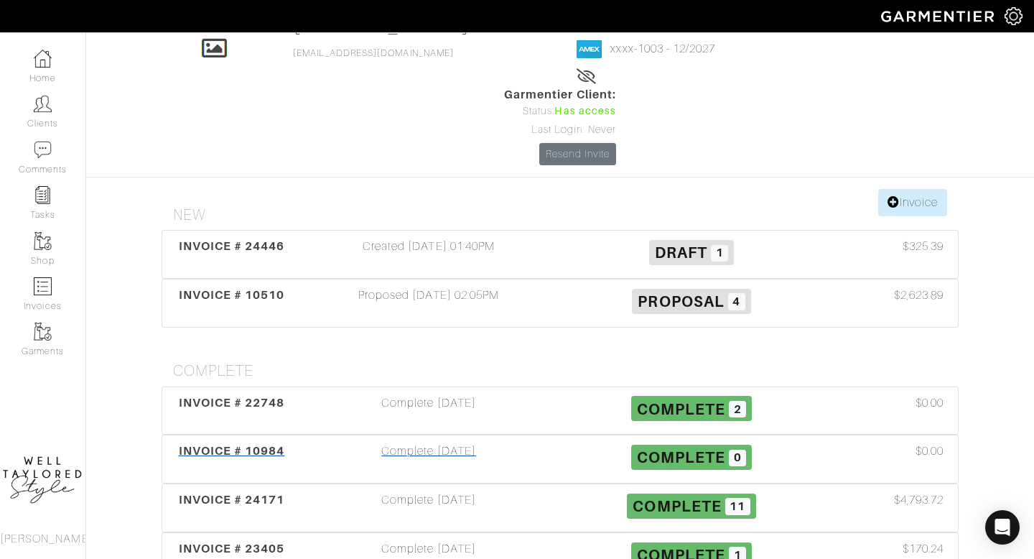
scroll to position [108, 0]
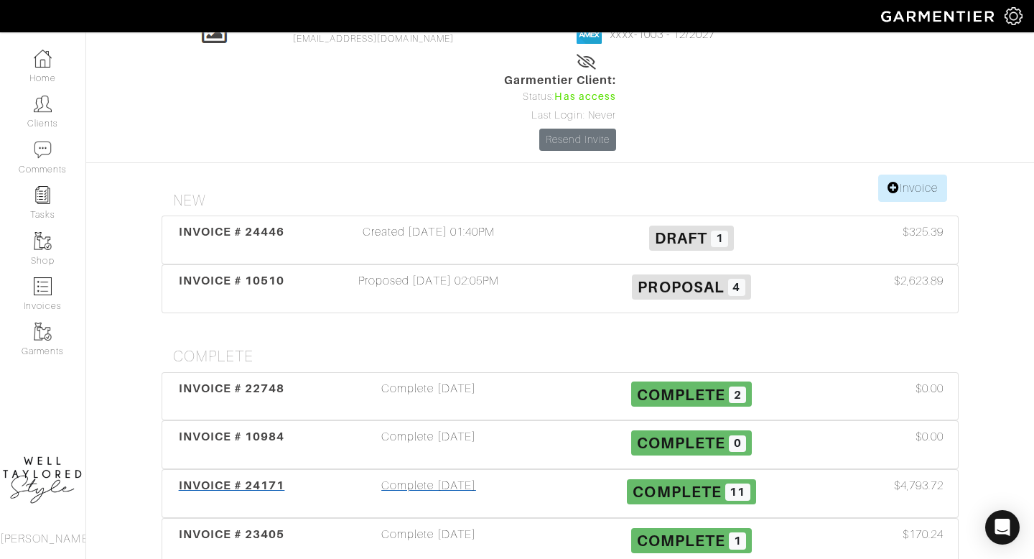
click at [442, 477] on div "Complete 08/26/25" at bounding box center [428, 493] width 263 height 33
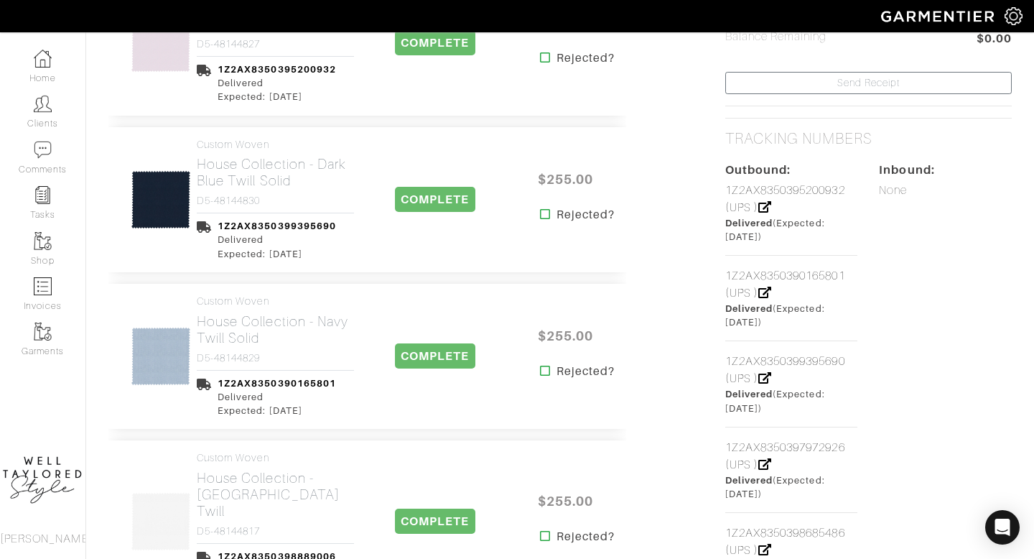
scroll to position [670, 0]
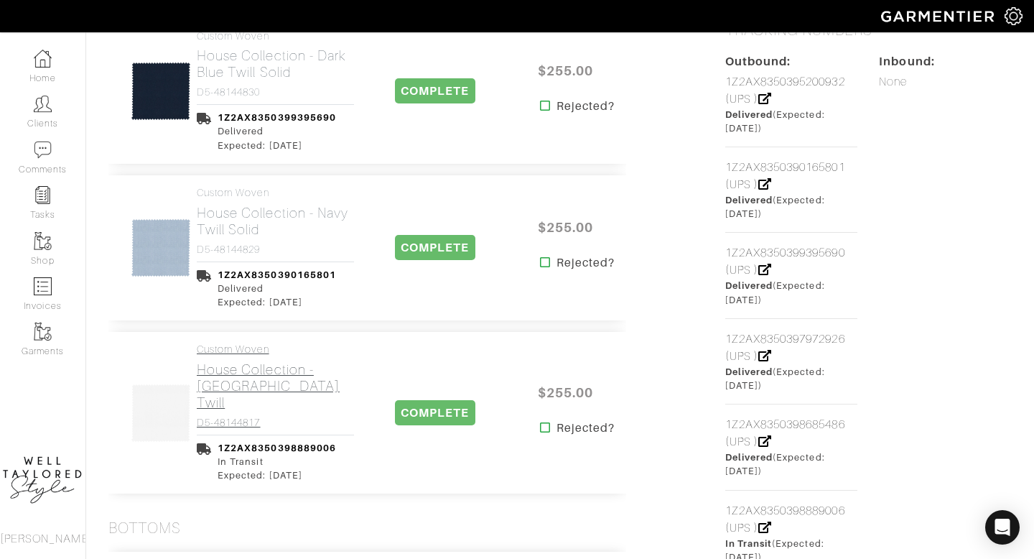
click at [287, 385] on h2 "House Collection - White University Twill" at bounding box center [275, 386] width 157 height 50
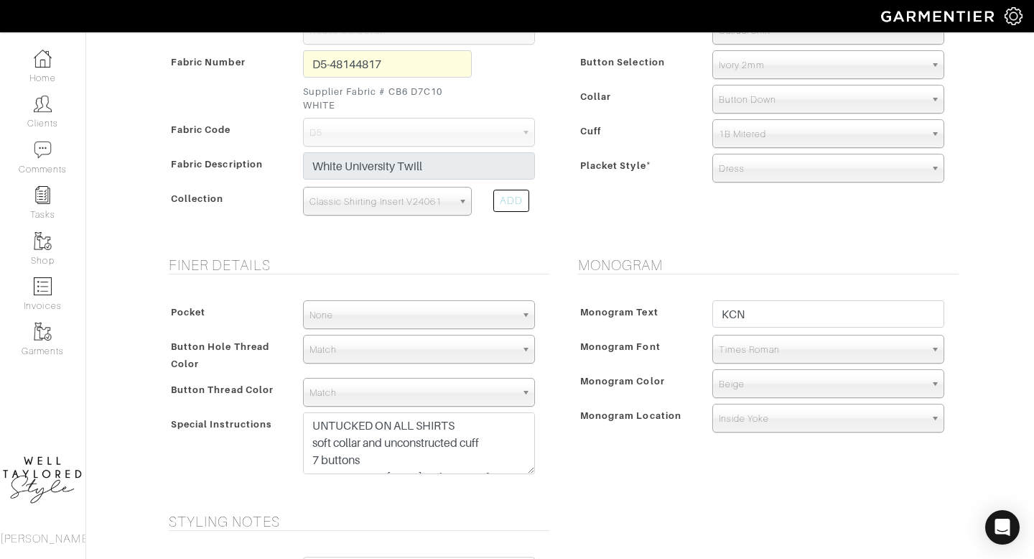
scroll to position [342, 0]
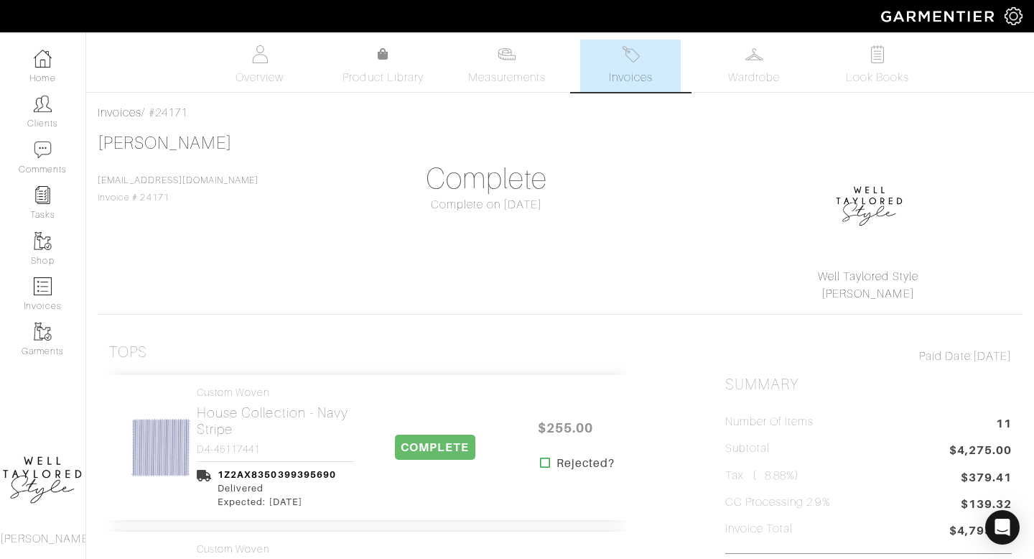
click at [634, 70] on span "Invoices" at bounding box center [631, 77] width 44 height 17
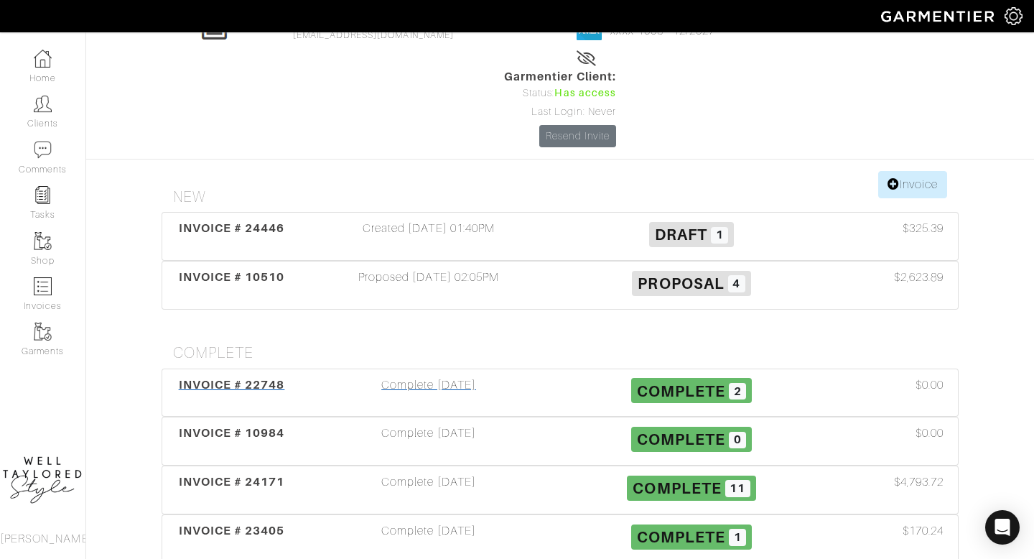
scroll to position [127, 0]
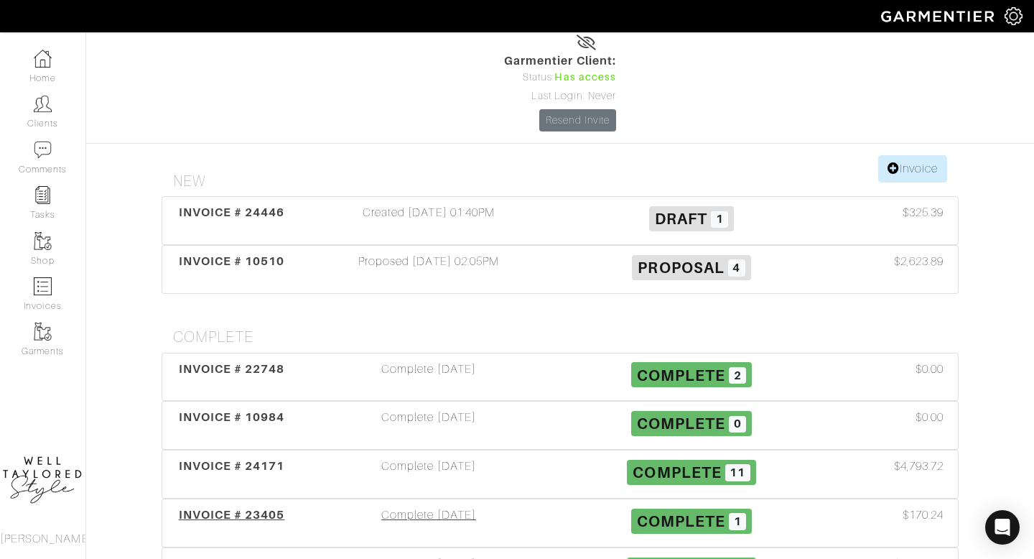
click at [487, 506] on div "Complete 05/01/25" at bounding box center [428, 522] width 263 height 33
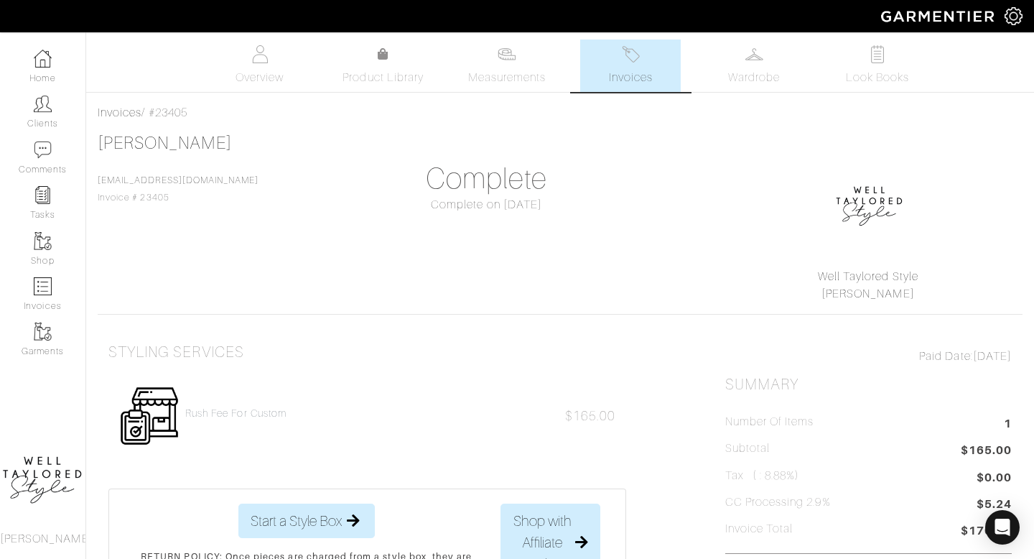
click at [647, 92] on link "Invoices" at bounding box center [630, 66] width 101 height 52
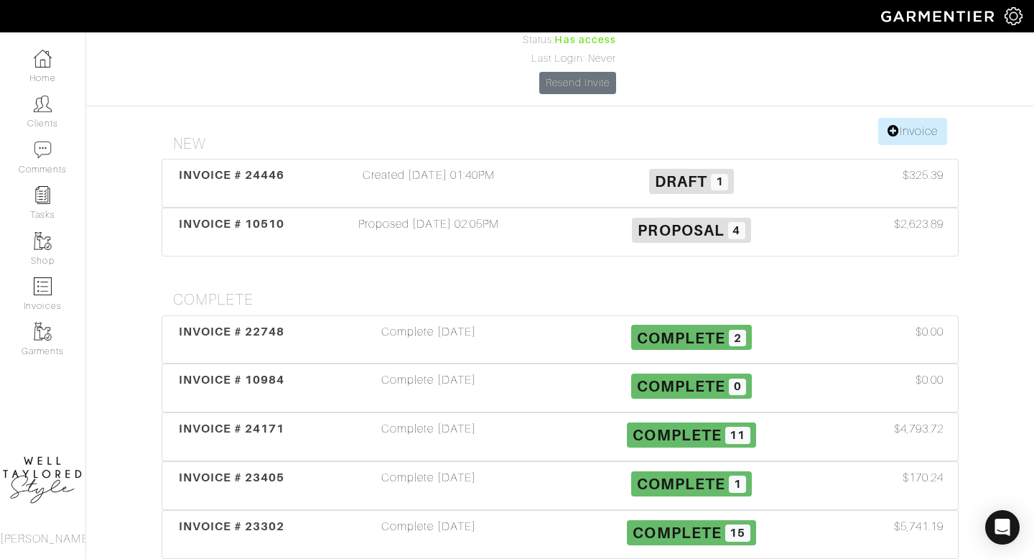
scroll to position [206, 0]
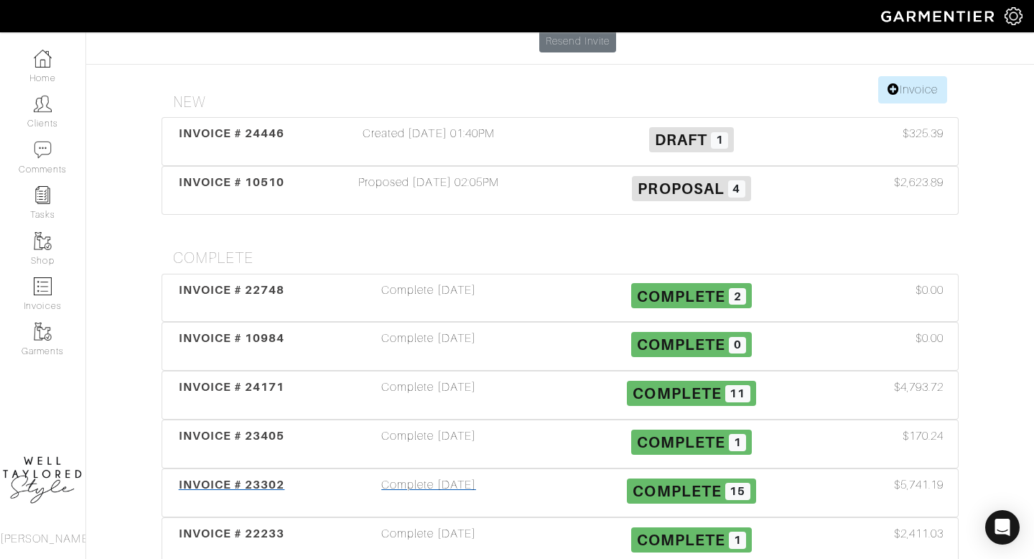
click at [496, 476] on div "Complete 06/03/25" at bounding box center [428, 492] width 263 height 33
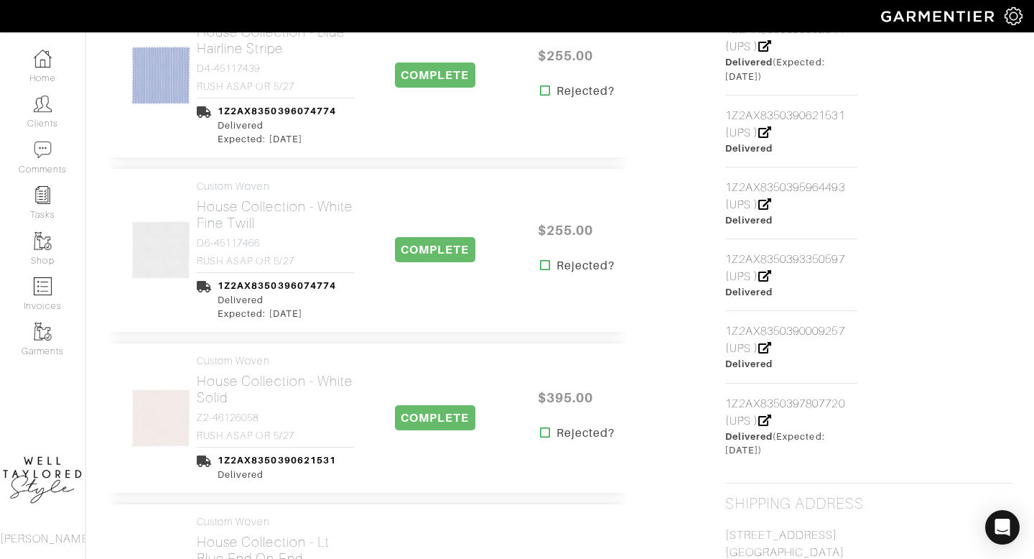
scroll to position [894, 0]
click at [246, 232] on link "Custom Woven House Collection - White Fine Twill D6-45117466 RUSH ASAP OR 5/27" at bounding box center [275, 223] width 157 height 86
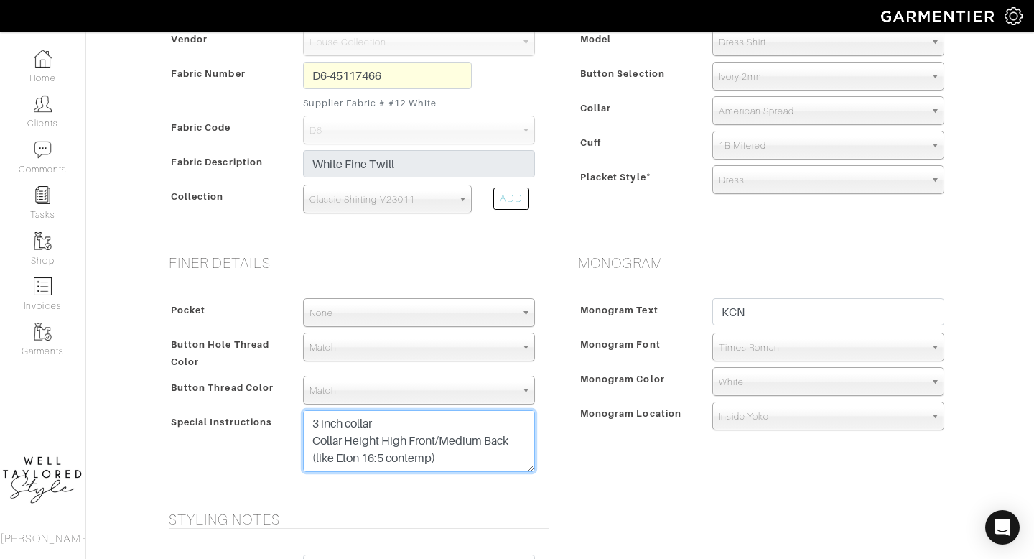
scroll to position [34, 0]
drag, startPoint x: 312, startPoint y: 421, endPoint x: 456, endPoint y: 504, distance: 166.3
click at [456, 504] on form "See Custom Models & Style Options Swatch & Detail Images Price $ 255.00 Fabric …" at bounding box center [560, 302] width 797 height 1126
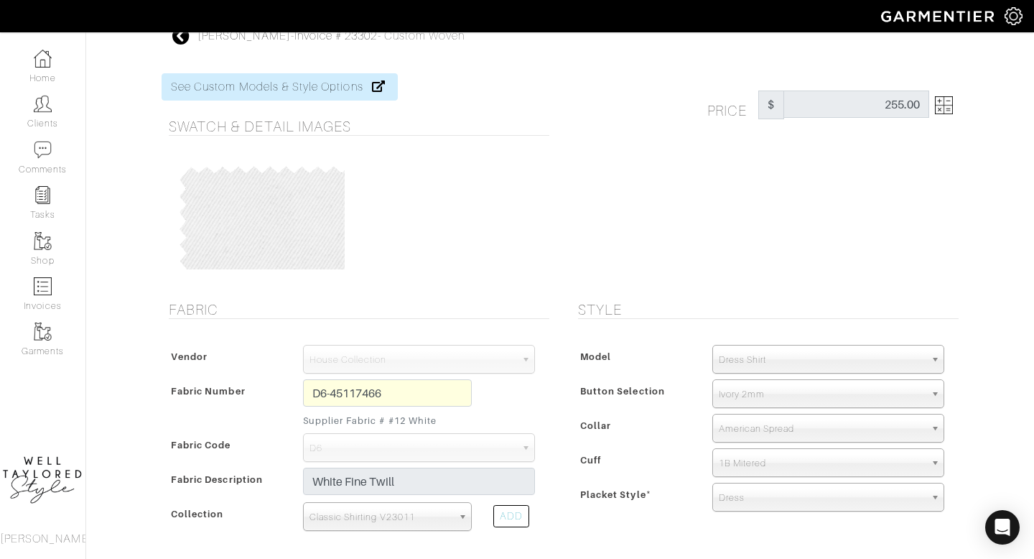
scroll to position [0, 0]
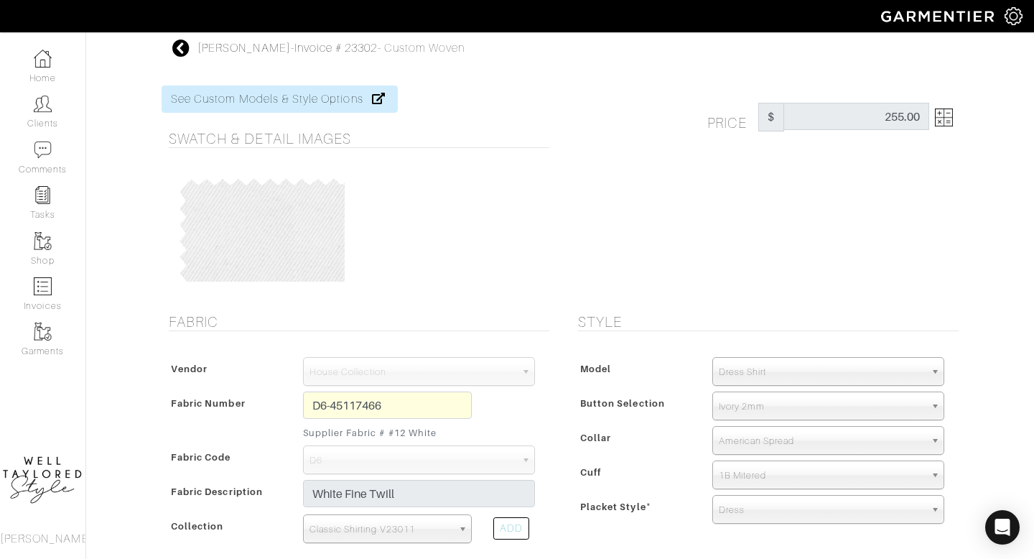
click at [178, 47] on icon at bounding box center [181, 48] width 18 height 17
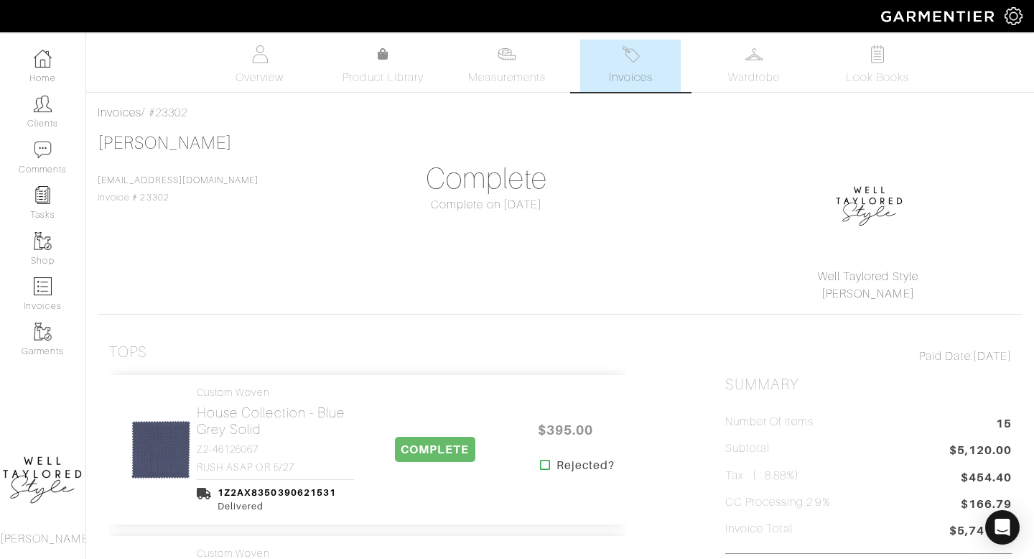
click at [631, 70] on span "Invoices" at bounding box center [631, 77] width 44 height 17
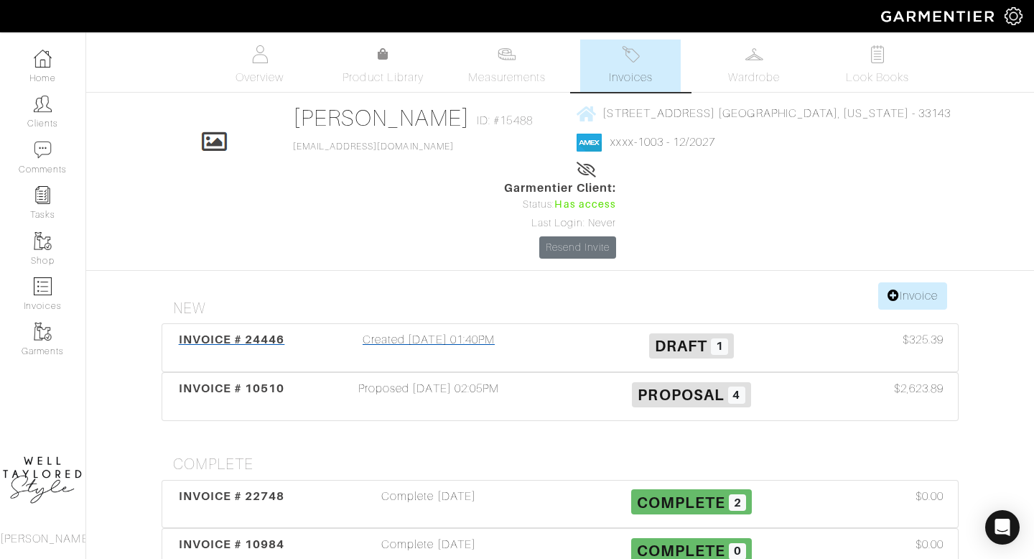
click at [443, 331] on div "Created 08/27/25 01:40PM" at bounding box center [428, 347] width 263 height 33
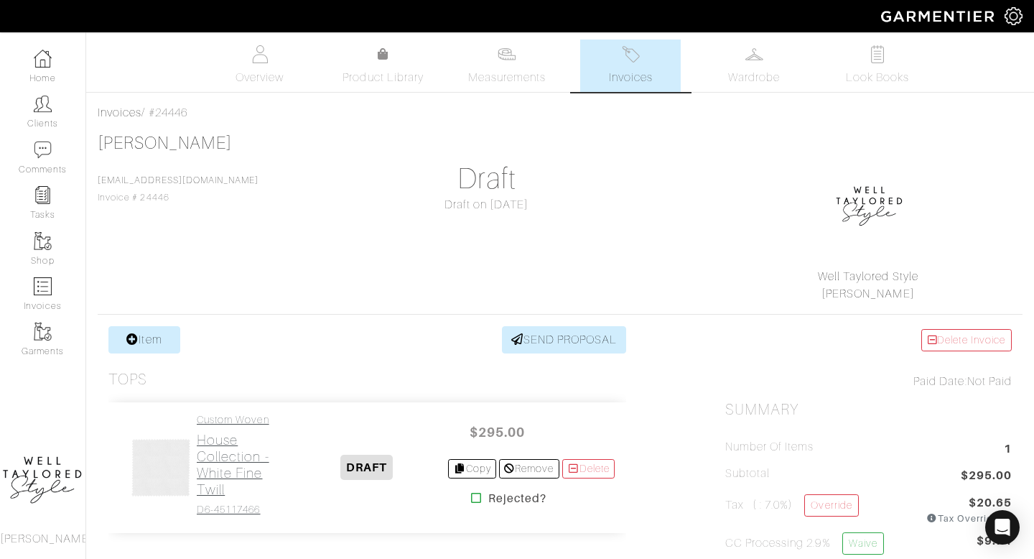
click at [245, 456] on h2 "House Collection - White Fine Twill" at bounding box center [241, 465] width 88 height 66
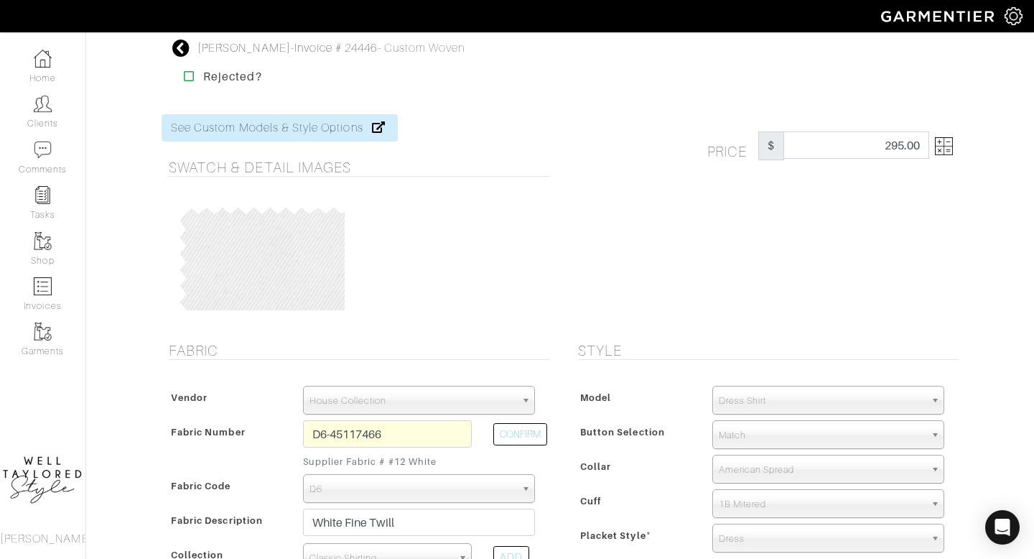
click at [942, 139] on img at bounding box center [944, 146] width 18 height 18
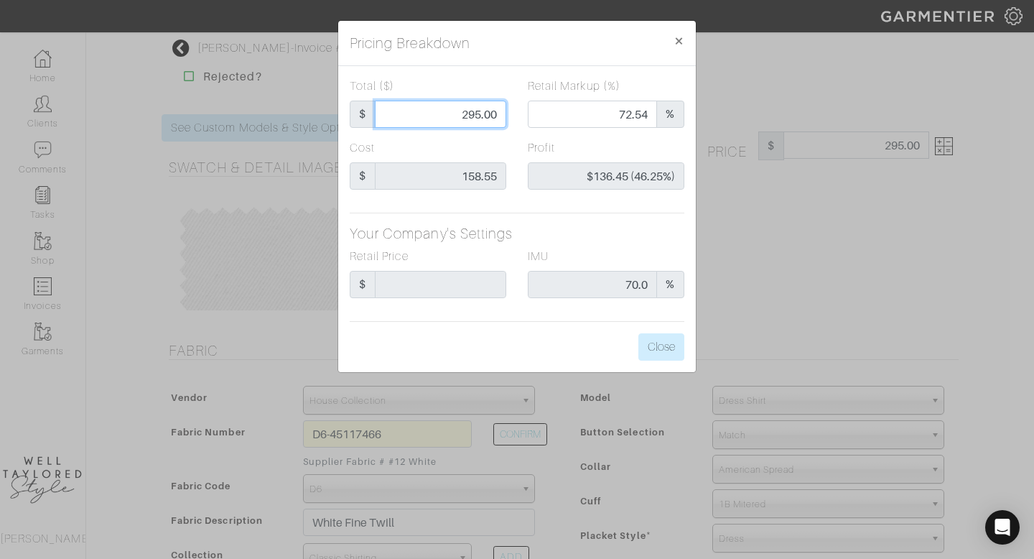
click at [470, 121] on input "295.00" at bounding box center [440, 114] width 131 height 27
type input "2"
type input "0.00"
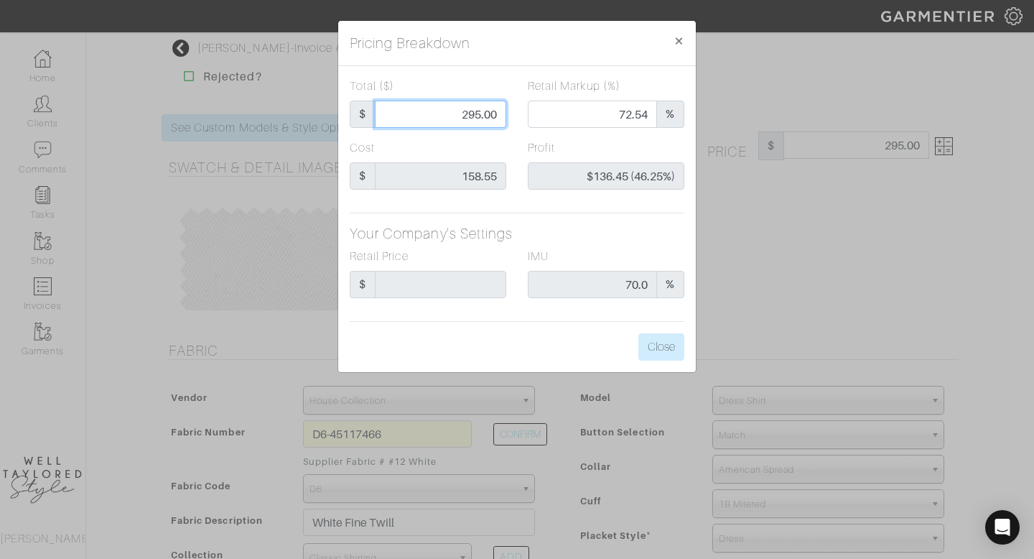
type input "-$156.55 (-7827.50%)"
type input "25"
type input "-$133.55 (-534.20%)"
type input "255"
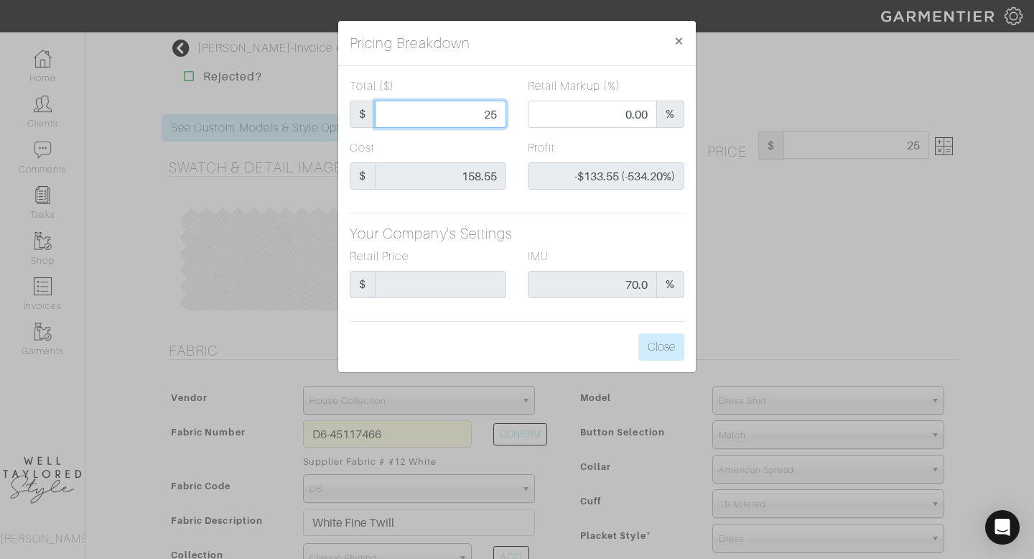
type input "255"
type input "68.24"
type input "$96.45 (37.82%)"
type input "25"
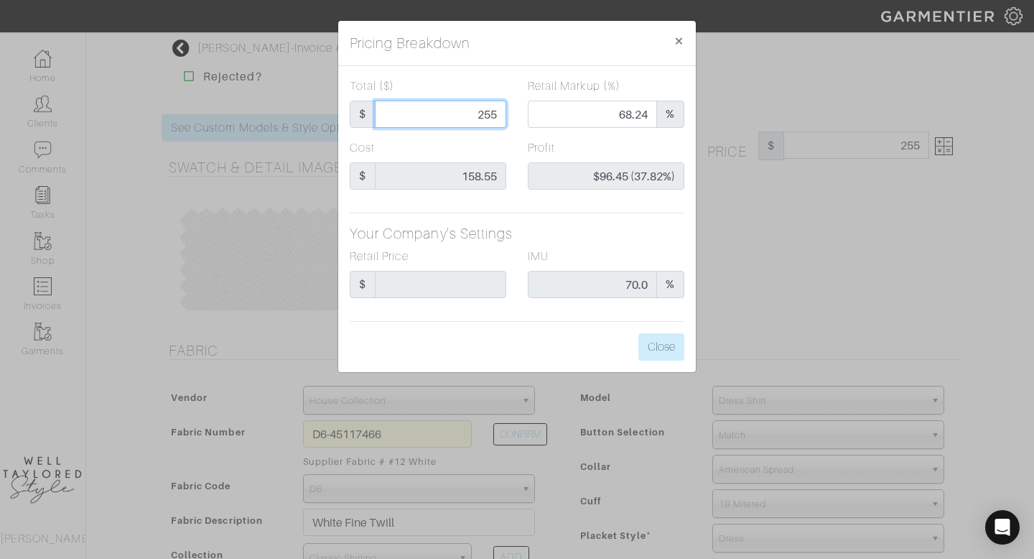
type input "0.00"
type input "-$133.55 (-534.20%)"
type input "2"
type input "-$156.55 (-7827.50%)"
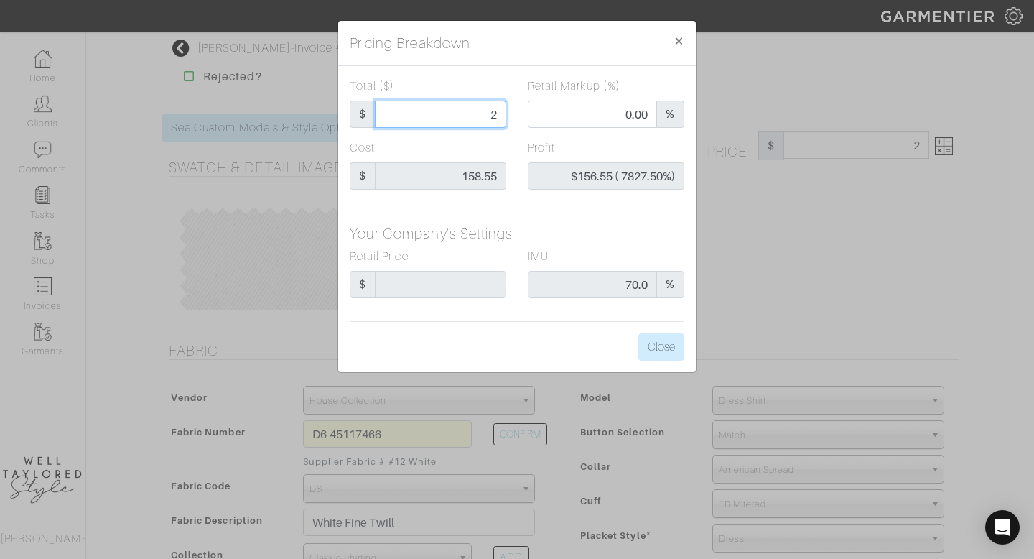
type input "27"
type input "-$131.55 (-487.22%)"
type input "275"
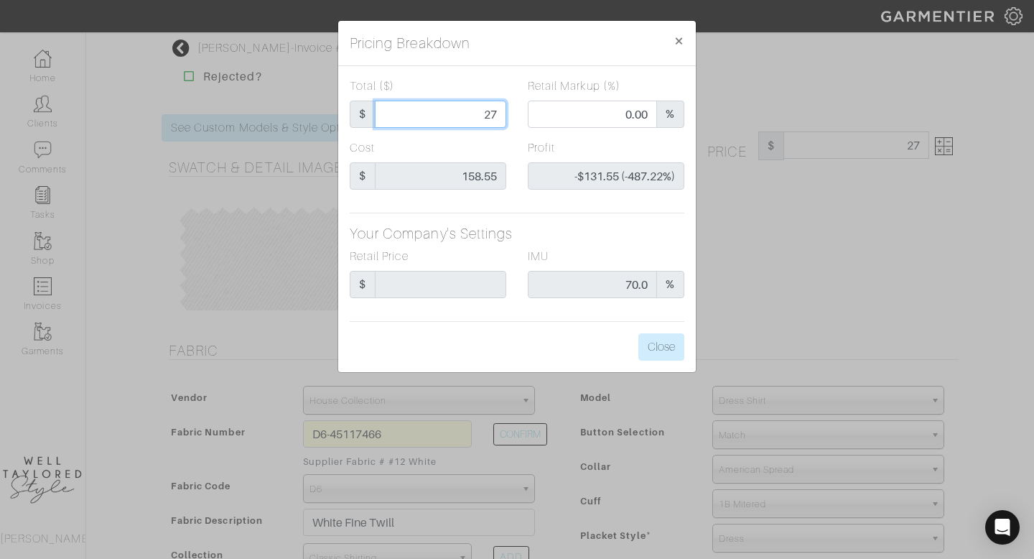
type input "70.55"
type input "$116.45 (42.35%)"
type input "27"
type input "0.00"
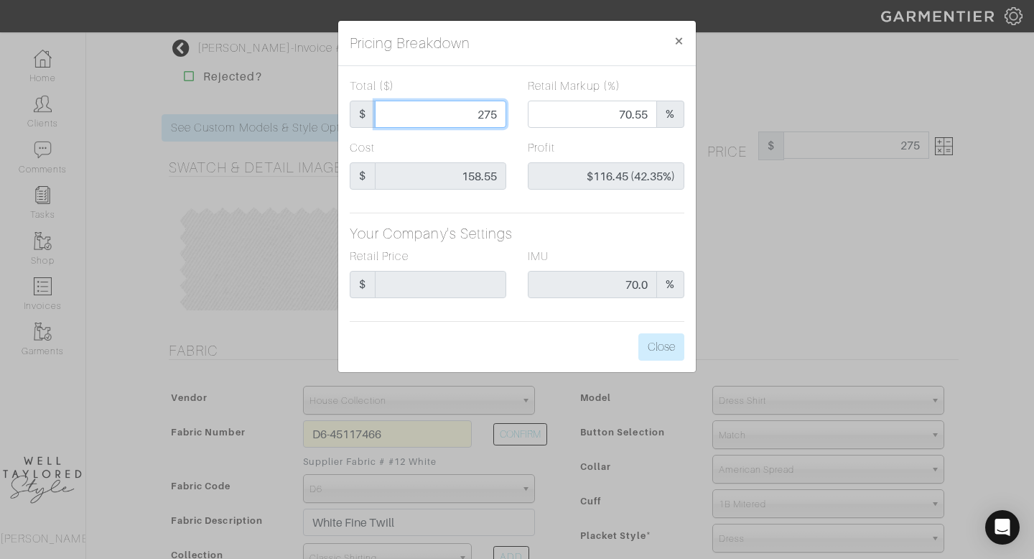
type input "-$131.55 (-487.22%)"
type input "2"
type input "-$156.55 (-7827.50%)"
type input "26"
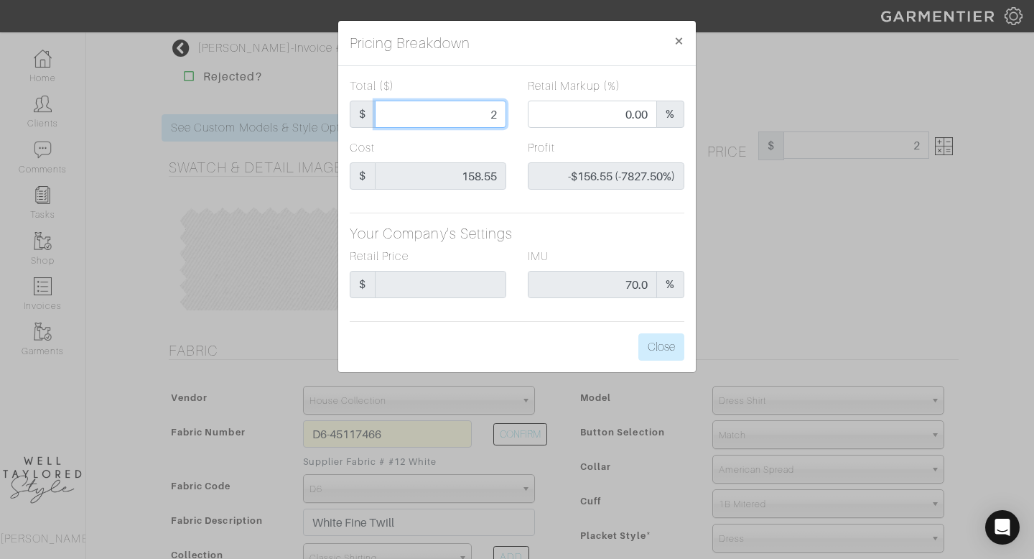
type input "26"
type input "-$132.55 (-509.81%)"
type input "260"
type input "68.85"
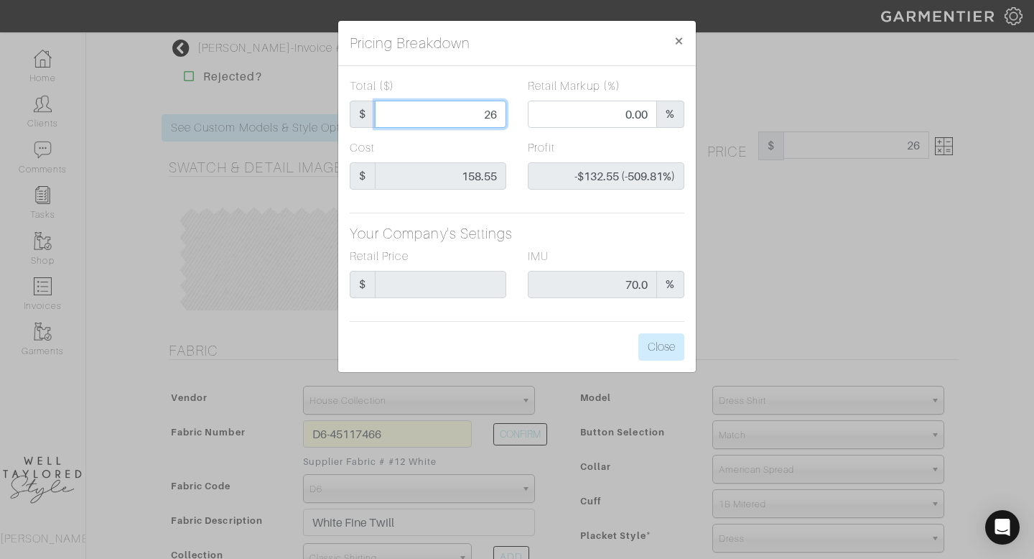
type input "$101.45 (39.02%)"
type input "260"
type input "260.00"
click at [654, 335] on button "Close" at bounding box center [662, 346] width 46 height 27
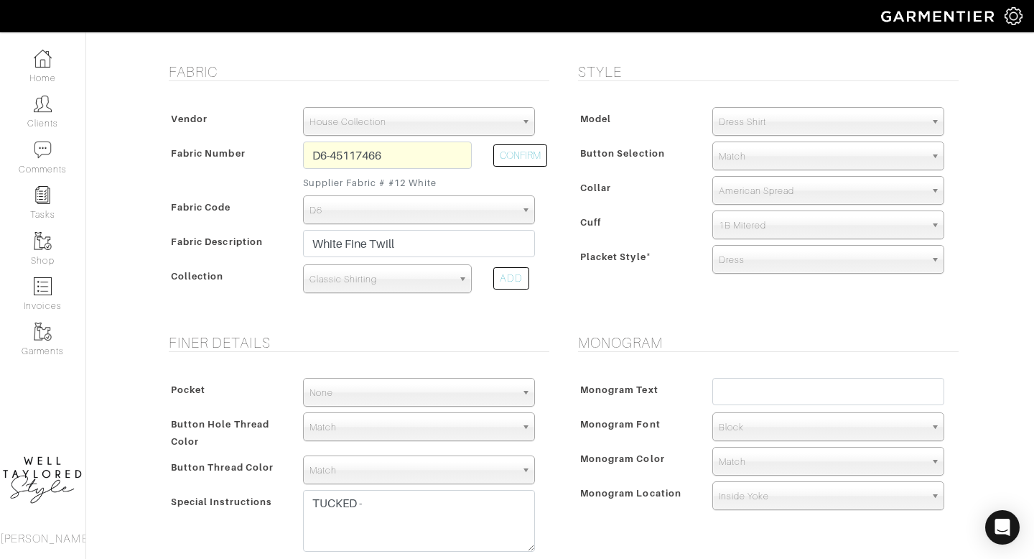
scroll to position [282, 0]
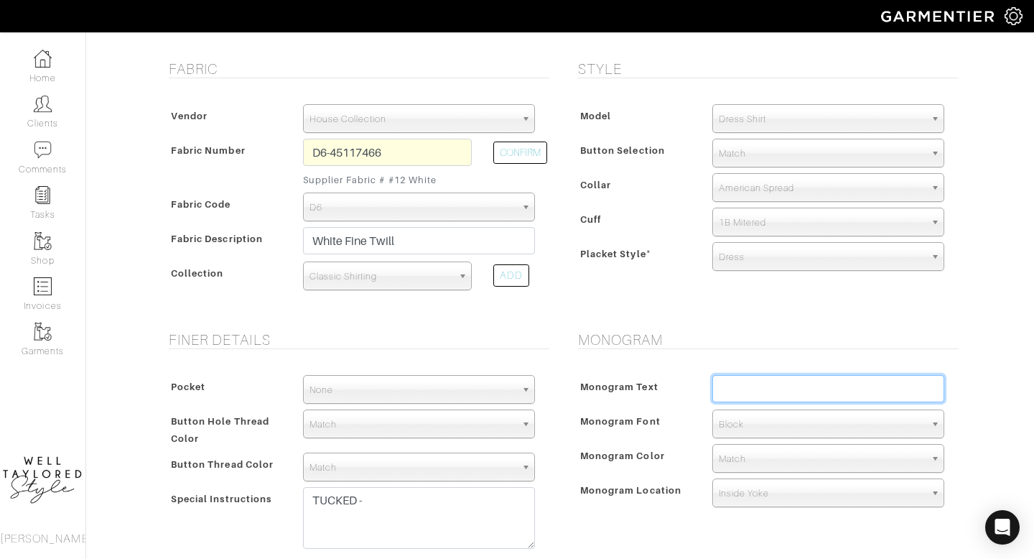
click at [753, 392] on input "text" at bounding box center [829, 388] width 232 height 27
type input "KCN"
click at [731, 427] on span "Block" at bounding box center [822, 424] width 206 height 29
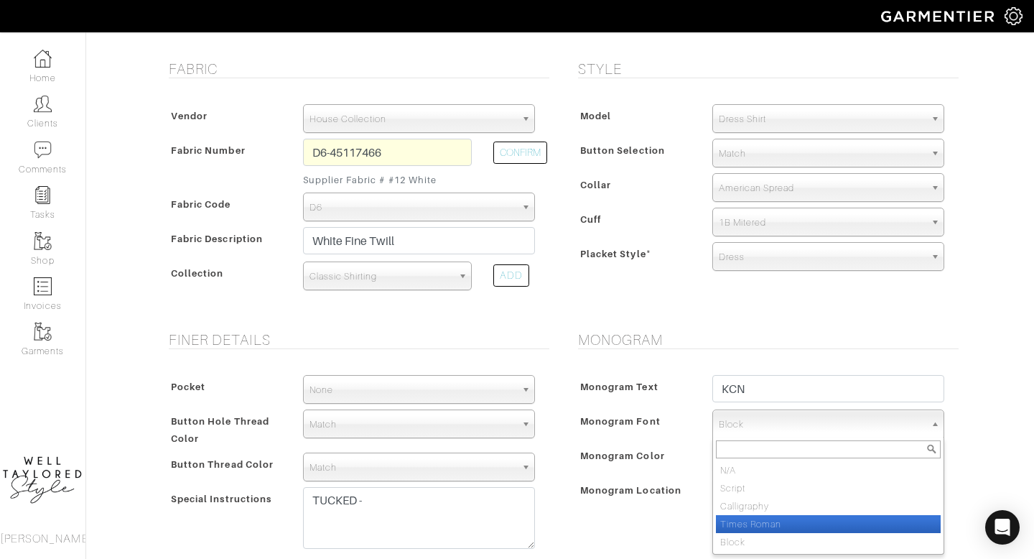
click at [759, 520] on li "Times Roman" at bounding box center [828, 524] width 225 height 18
select select "Times Roman"
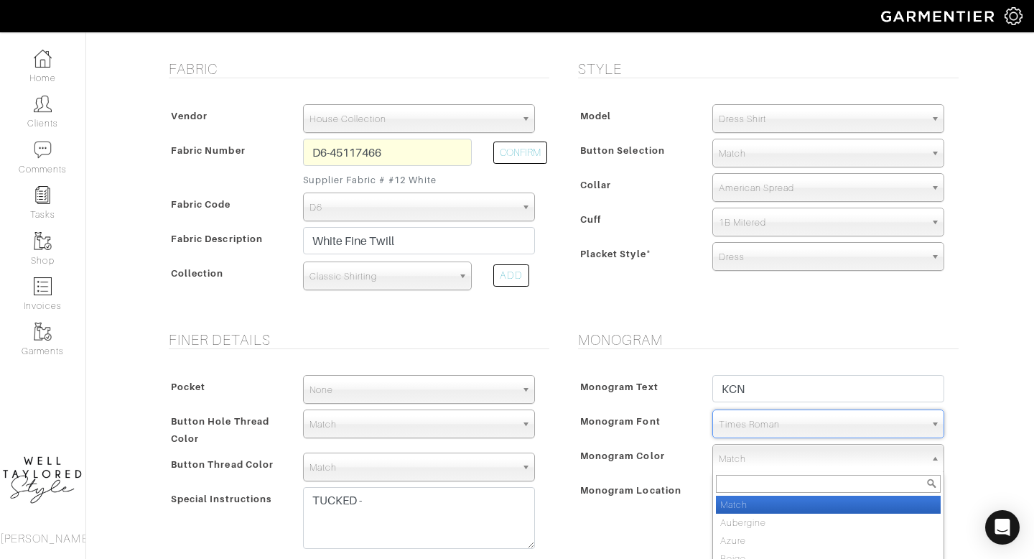
click at [740, 465] on span "Match" at bounding box center [822, 459] width 206 height 29
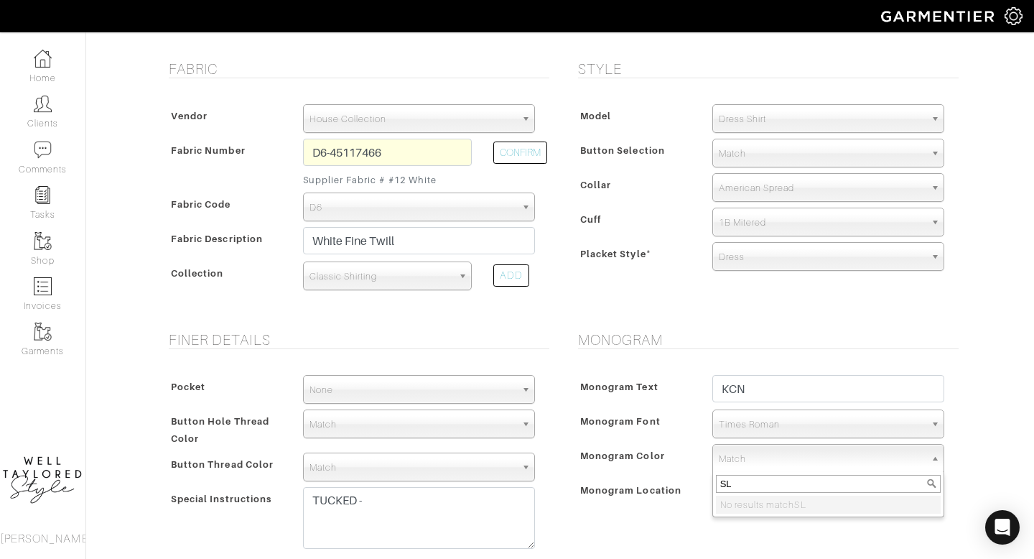
type input "S"
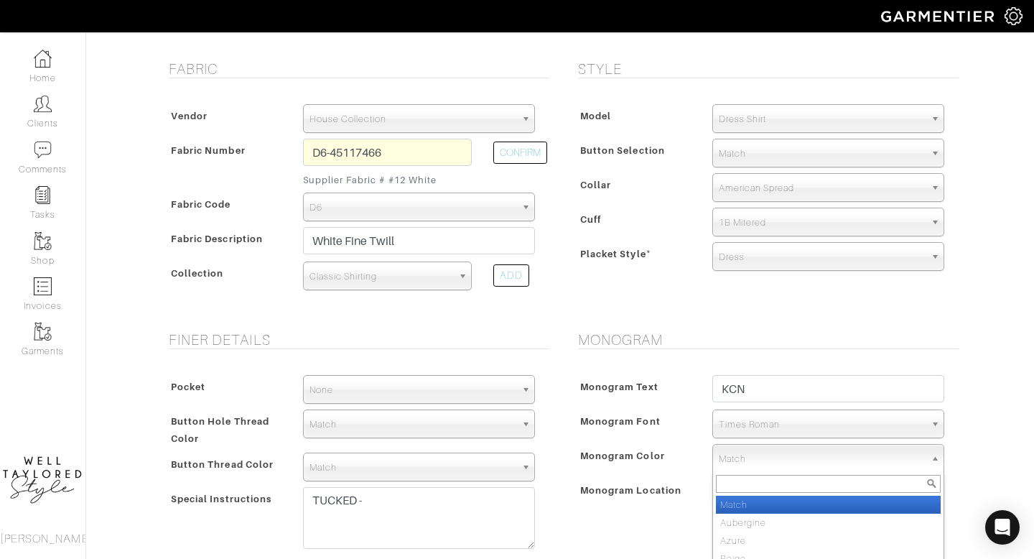
type input "I"
type input "SIL"
select select "2"
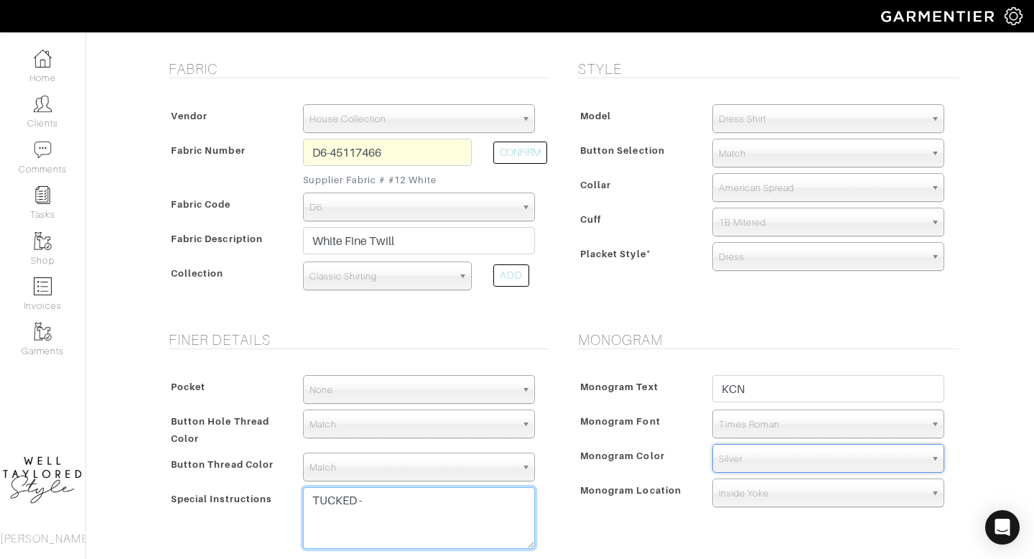
click at [402, 516] on textarea "TUCKED -" at bounding box center [419, 518] width 232 height 62
paste textarea "3 inch collar Collar Height High Front/Medium Back (like Eton 16:5 contemp) TUC…"
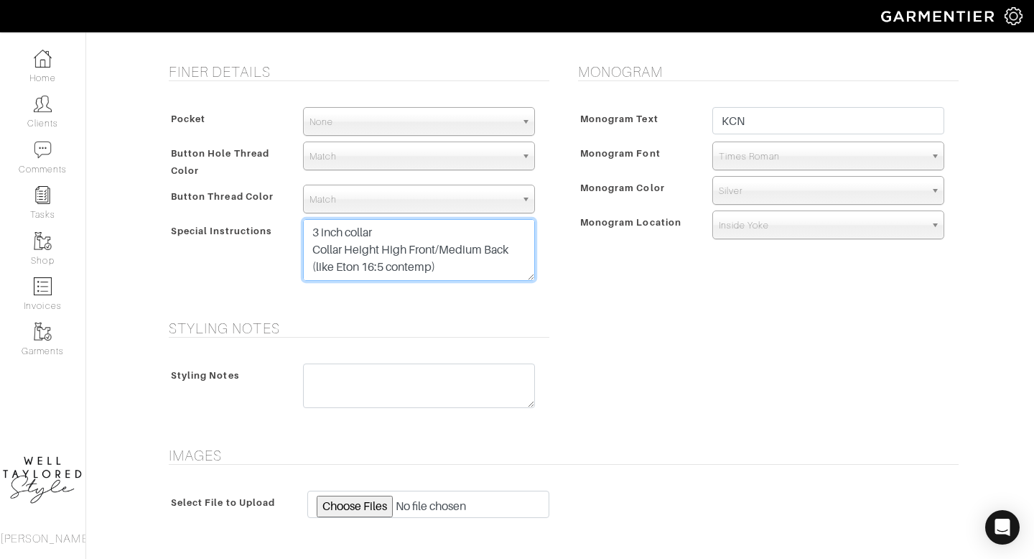
scroll to position [733, 0]
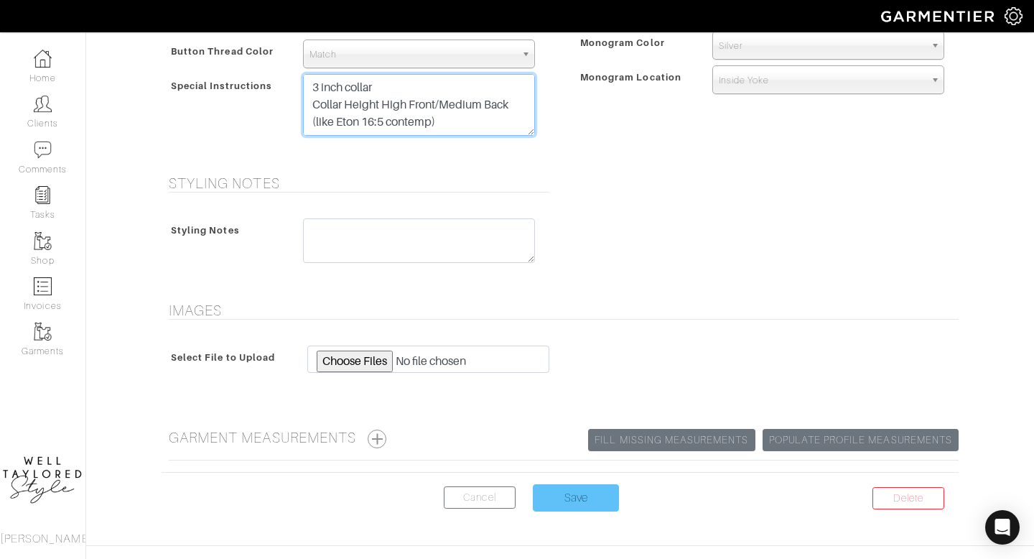
type textarea "3 inch collar Collar Height High Front/Medium Back (like Eton 16:5 contemp) TUC…"
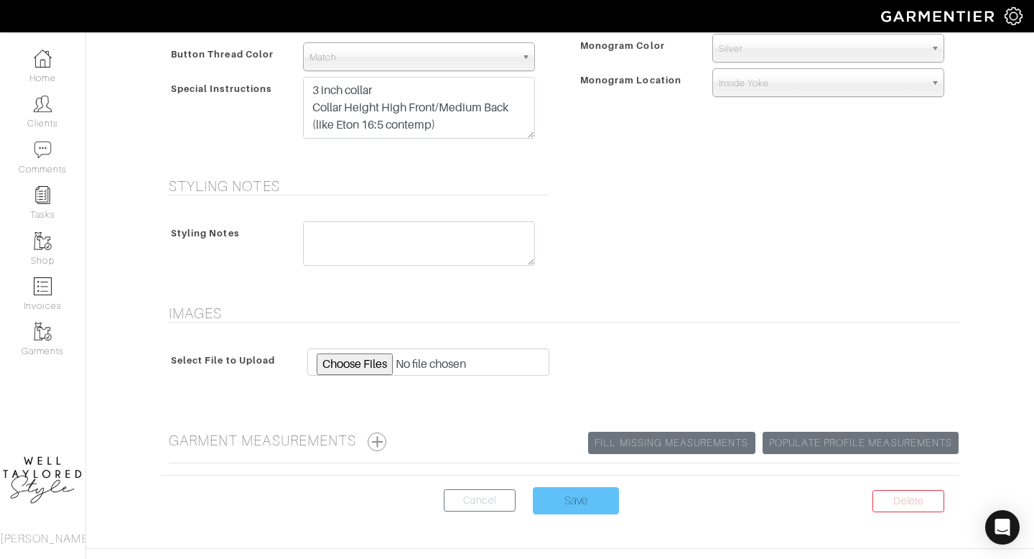
click at [578, 446] on h5 "Garment Measurements Populate Profile Measurements Fill Missing Measurements" at bounding box center [564, 441] width 790 height 19
click at [573, 493] on input "Save" at bounding box center [576, 500] width 86 height 27
